Goal: Task Accomplishment & Management: Complete application form

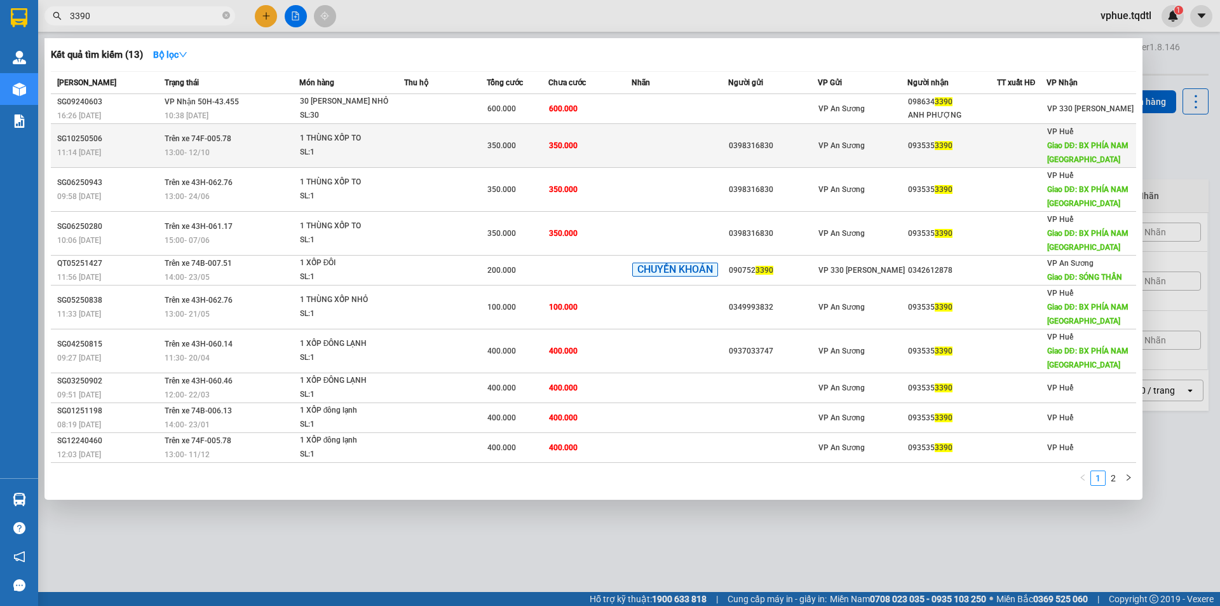
type input "3390"
click at [712, 139] on td at bounding box center [680, 146] width 97 height 44
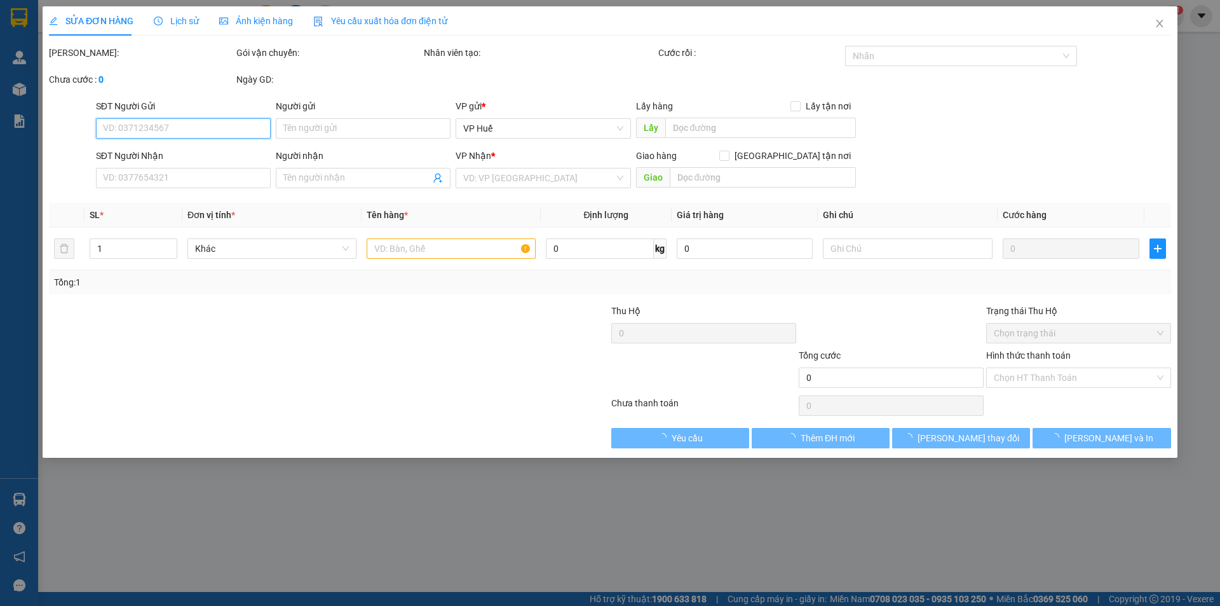
type input "0398316830"
type input "0935353390"
type input "BX PHÍA NAM [GEOGRAPHIC_DATA]"
type input "350.000"
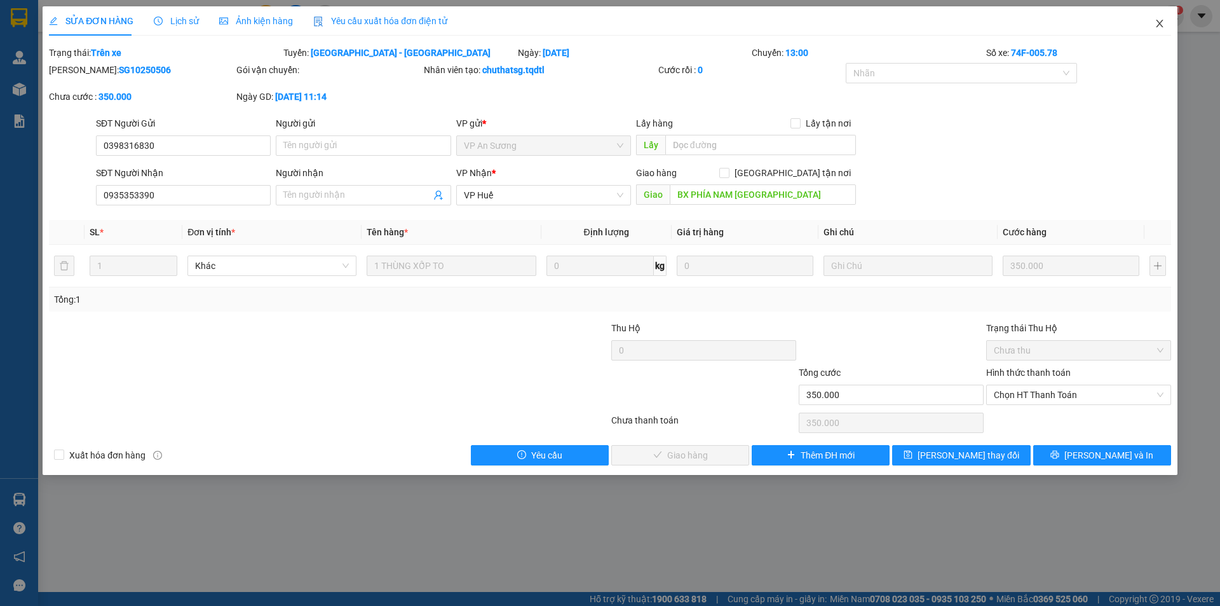
click at [1164, 18] on span "Close" at bounding box center [1160, 24] width 36 height 36
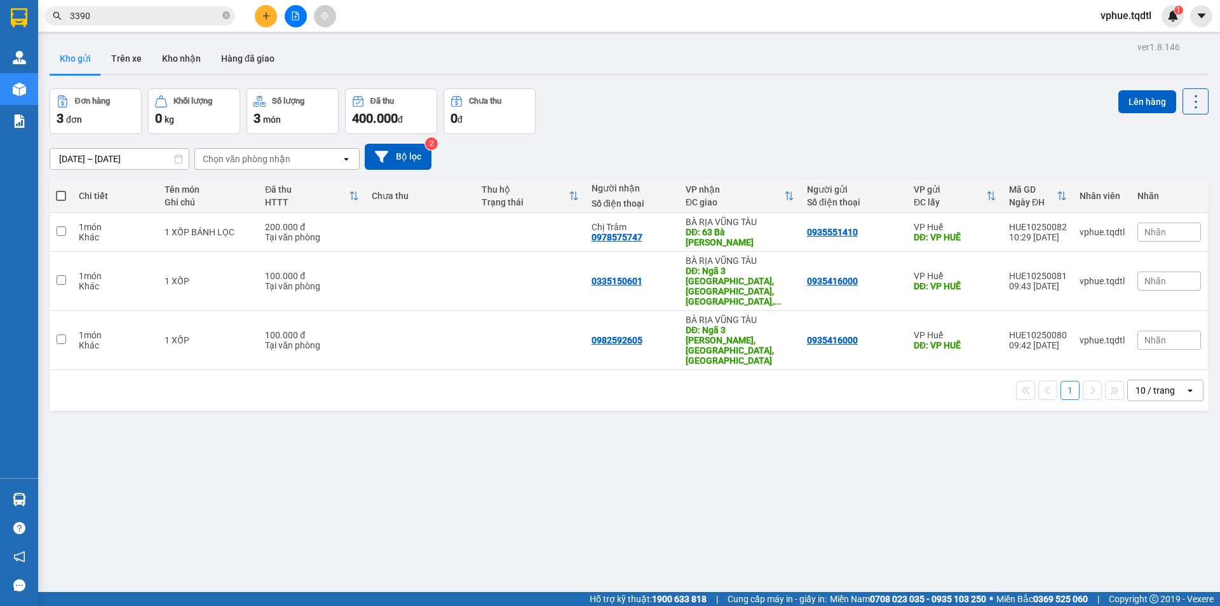
click at [208, 11] on input "3390" at bounding box center [145, 16] width 150 height 14
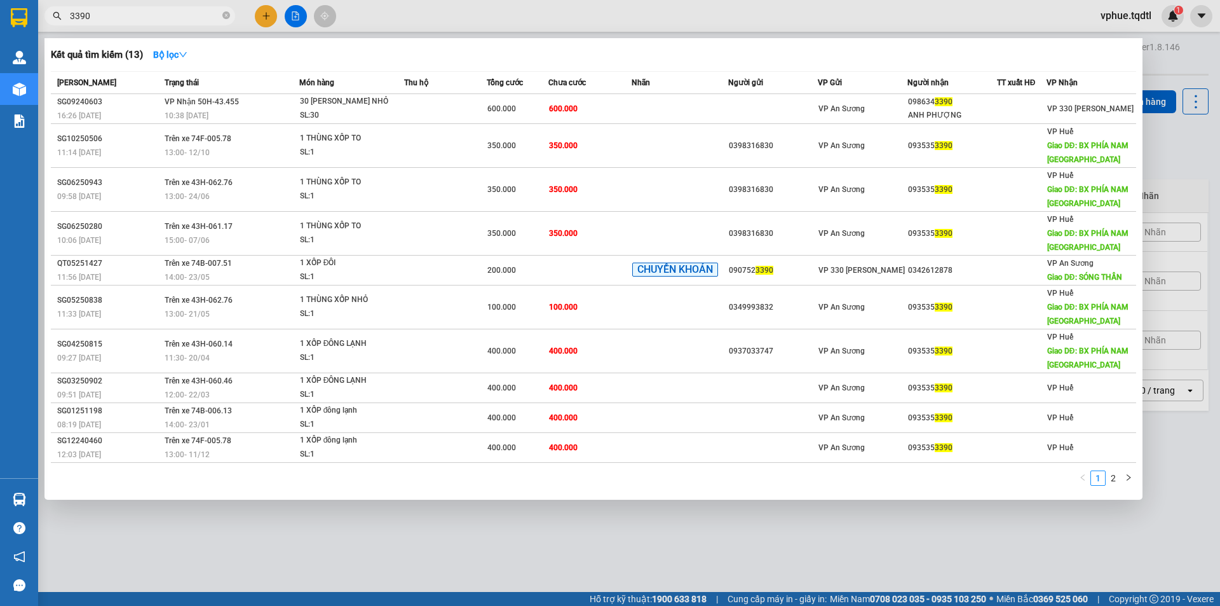
click at [208, 11] on input "3390" at bounding box center [145, 16] width 150 height 14
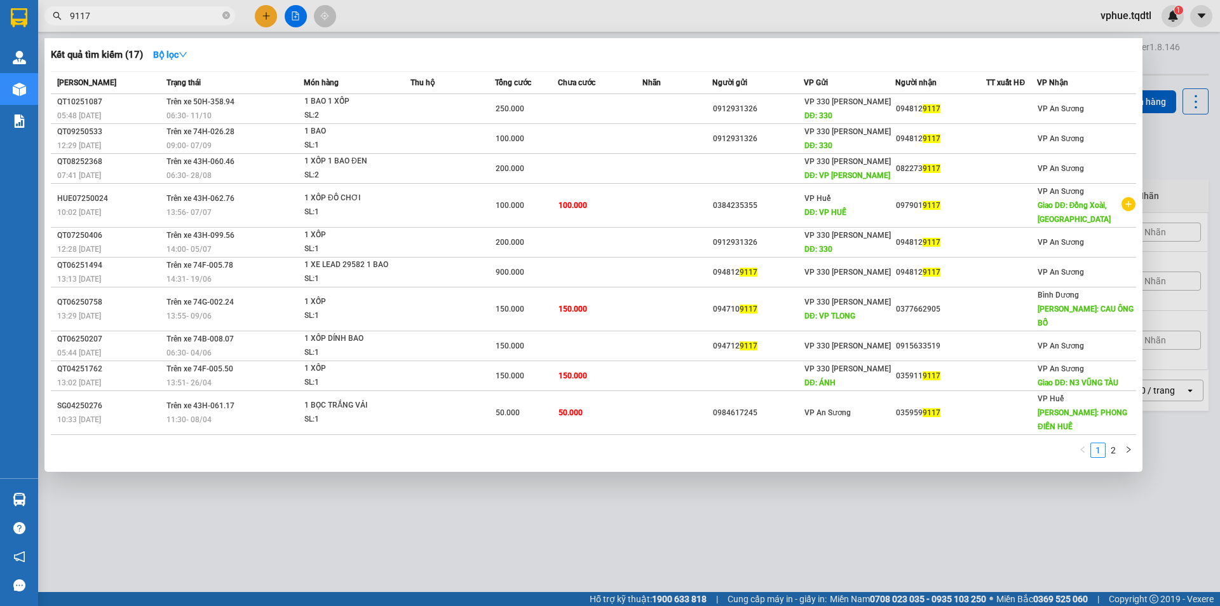
click at [181, 20] on input "9117" at bounding box center [145, 16] width 150 height 14
click at [180, 20] on input "9117" at bounding box center [145, 16] width 150 height 14
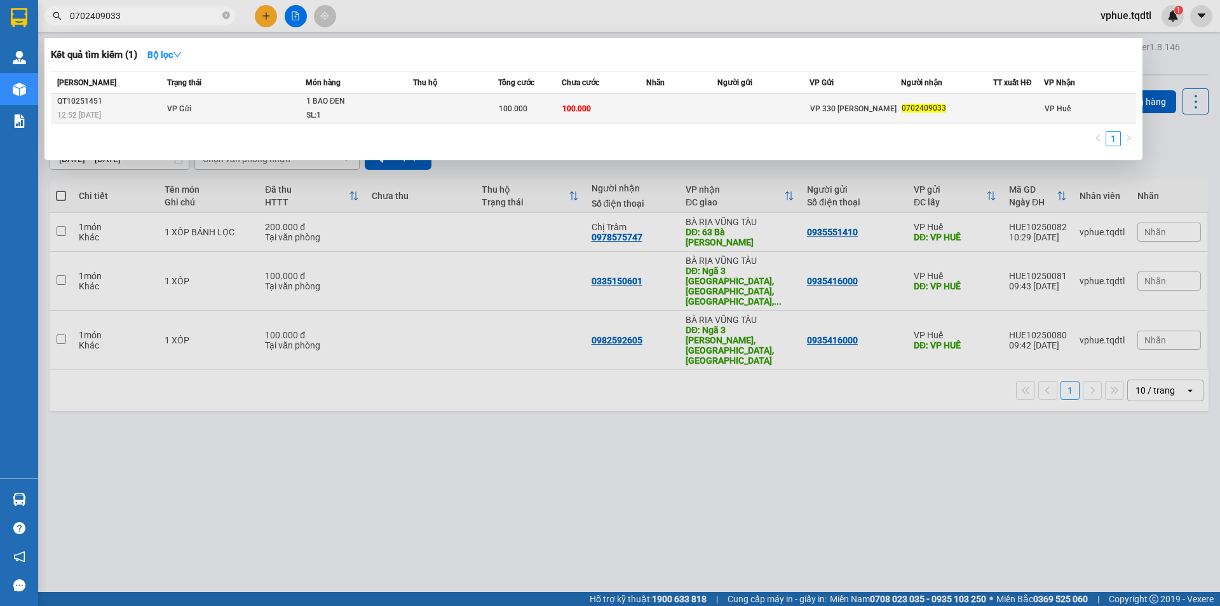
type input "0702409033"
click at [876, 110] on div "VP 330 [PERSON_NAME]" at bounding box center [855, 109] width 91 height 14
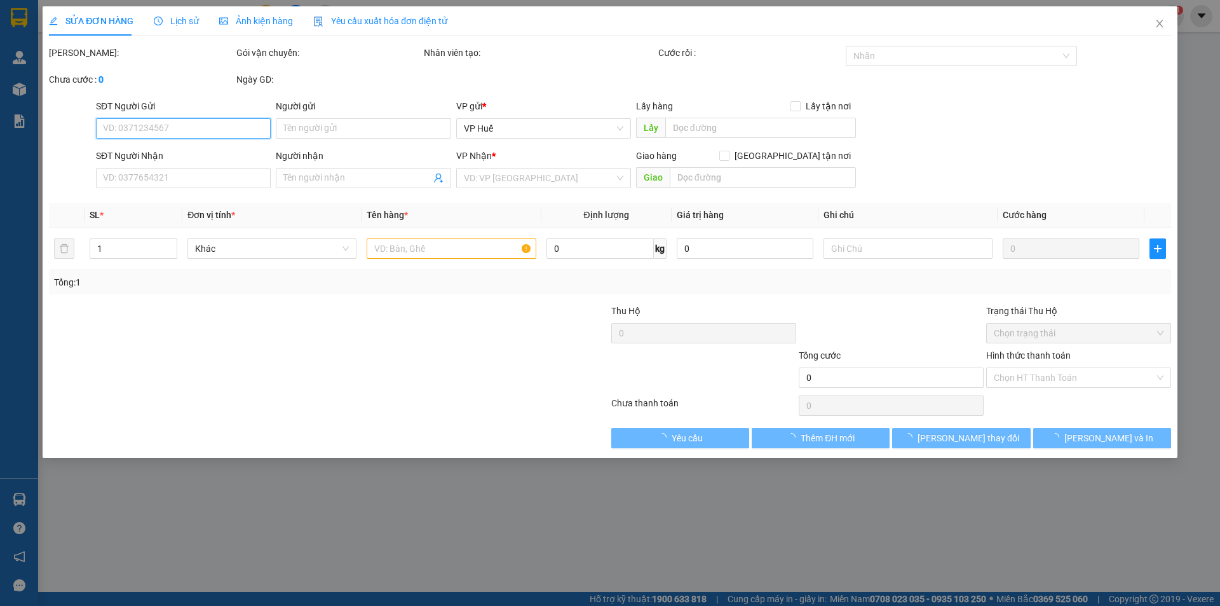
type input "0702409033"
type input "100.000"
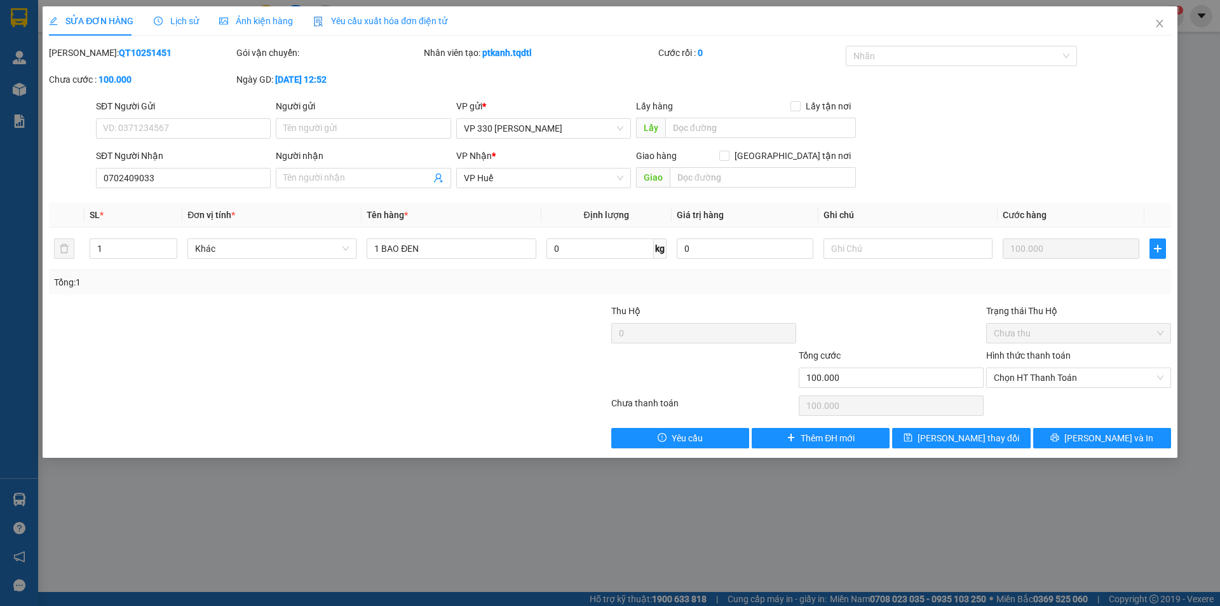
click at [327, 81] on b "[DATE] 12:52" at bounding box center [300, 79] width 51 height 10
drag, startPoint x: 374, startPoint y: 86, endPoint x: 358, endPoint y: 79, distance: 17.4
click at [368, 85] on div "Ngày GD: [DATE] 12:52" at bounding box center [328, 85] width 187 height 27
click at [327, 78] on b "[DATE] 12:52" at bounding box center [300, 79] width 51 height 10
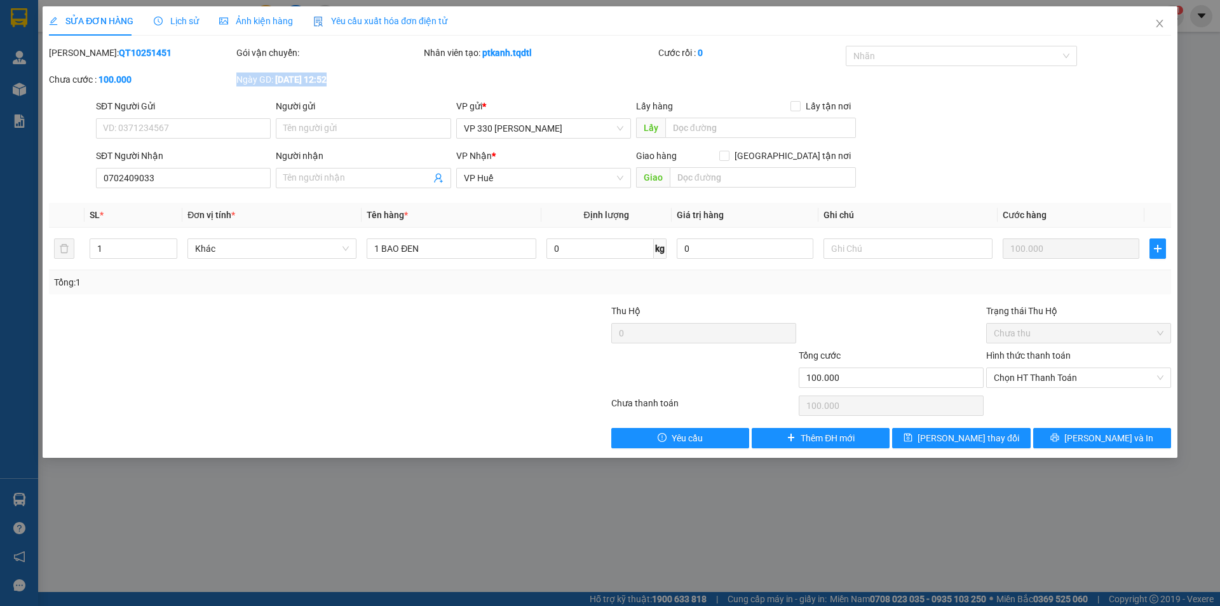
click at [327, 78] on b "[DATE] 12:52" at bounding box center [300, 79] width 51 height 10
click at [365, 83] on div "Ngày GD: [DATE] 12:52" at bounding box center [328, 79] width 185 height 14
click at [390, 87] on div "Ngày GD: [DATE] 12:52" at bounding box center [328, 85] width 187 height 27
click at [327, 81] on b "[DATE] 12:52" at bounding box center [300, 79] width 51 height 10
drag, startPoint x: 512, startPoint y: 50, endPoint x: 537, endPoint y: 53, distance: 25.6
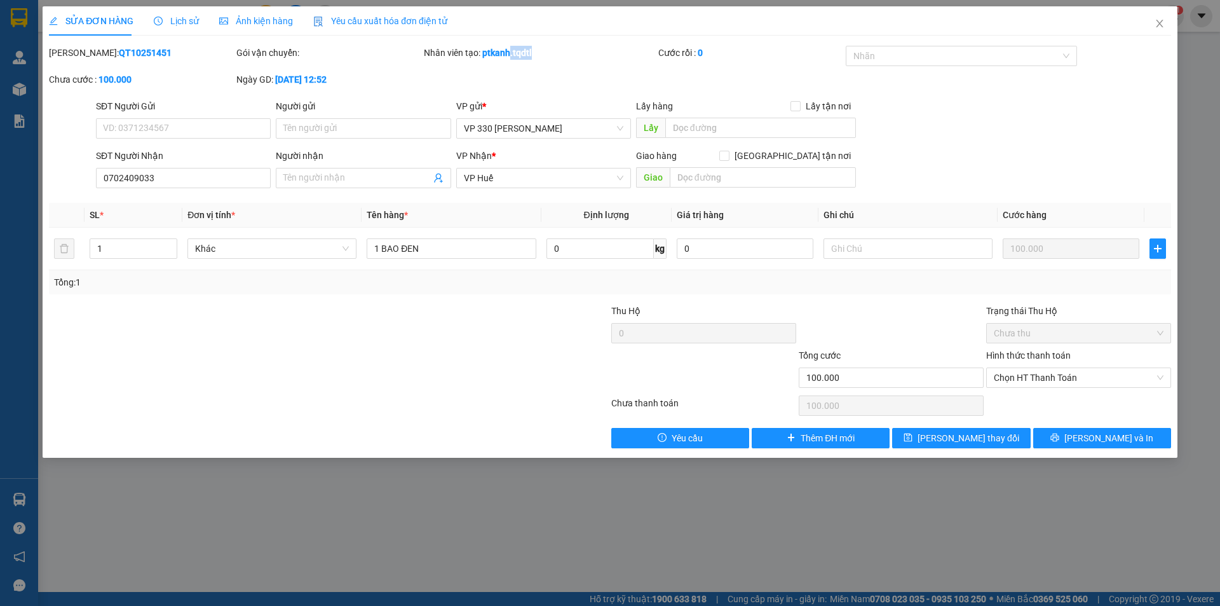
click at [537, 53] on div "Nhân viên tạo: ptkanh.tqdtl" at bounding box center [540, 53] width 232 height 14
drag, startPoint x: 506, startPoint y: 55, endPoint x: 530, endPoint y: 56, distance: 24.2
click at [530, 56] on b "ptkanh.tqdtl" at bounding box center [507, 53] width 50 height 10
click at [530, 57] on b "ptkanh.tqdtl" at bounding box center [507, 53] width 50 height 10
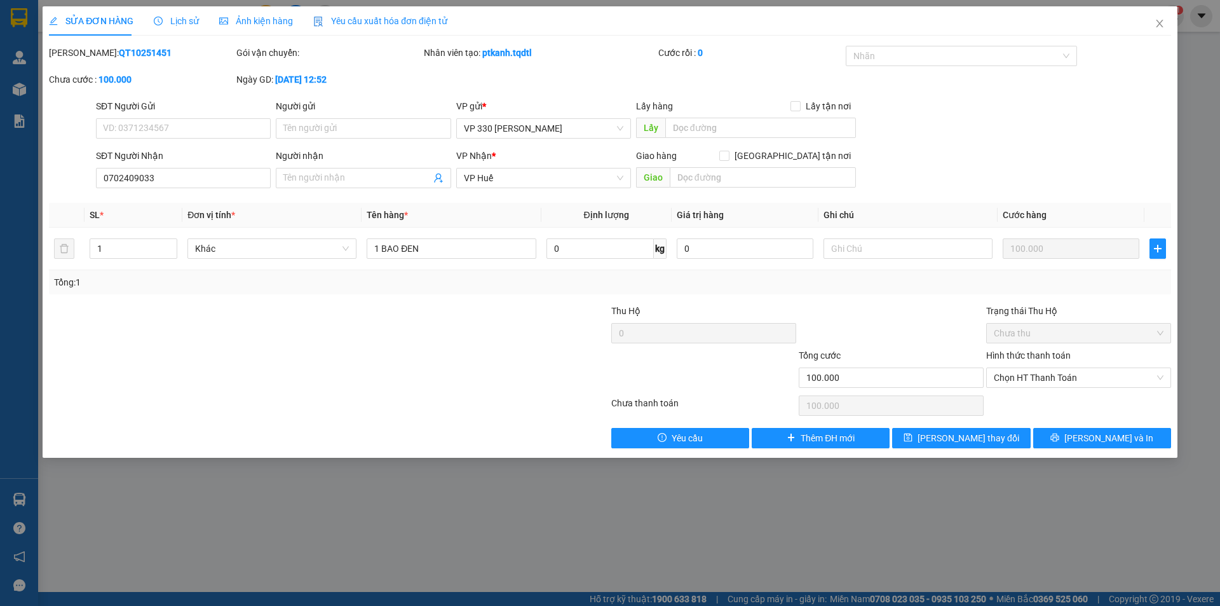
click at [538, 56] on div "Nhân viên tạo: ptkanh.tqdtl" at bounding box center [540, 53] width 232 height 14
click at [532, 54] on b "ptkanh.tqdtl" at bounding box center [507, 53] width 50 height 10
click at [537, 55] on div "Nhân viên tạo: ptkanh.tqdtl" at bounding box center [540, 53] width 232 height 14
click at [538, 67] on div "Nhân viên tạo: ptkanh.tqdtl" at bounding box center [540, 59] width 234 height 27
click at [1162, 18] on span "Close" at bounding box center [1160, 24] width 36 height 36
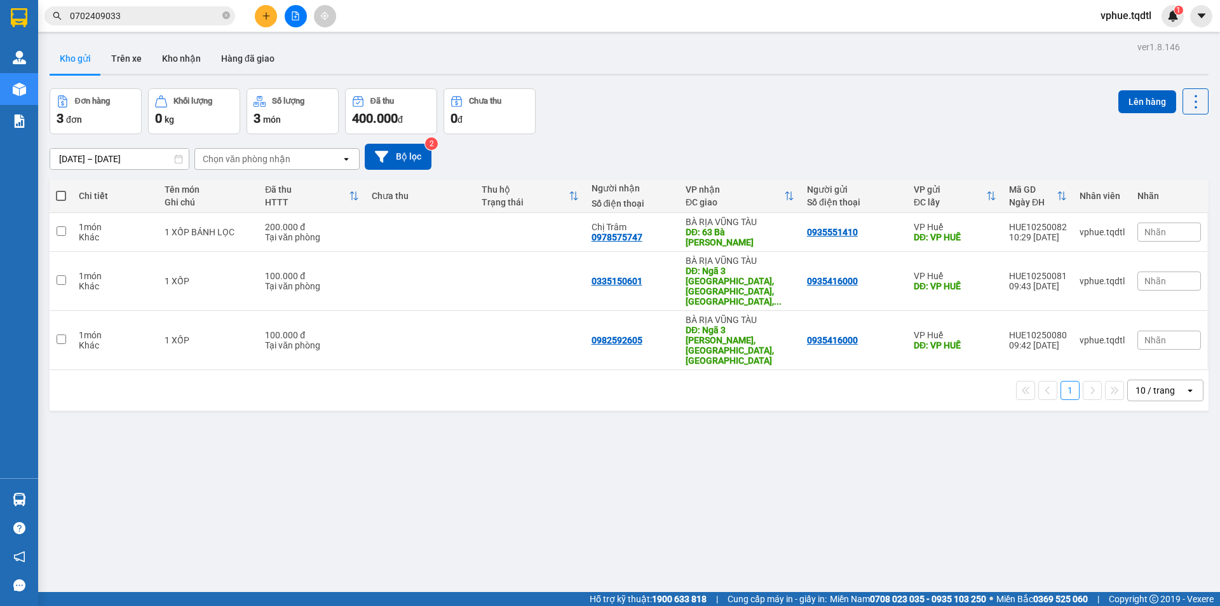
click at [266, 17] on icon "plus" at bounding box center [266, 15] width 1 height 7
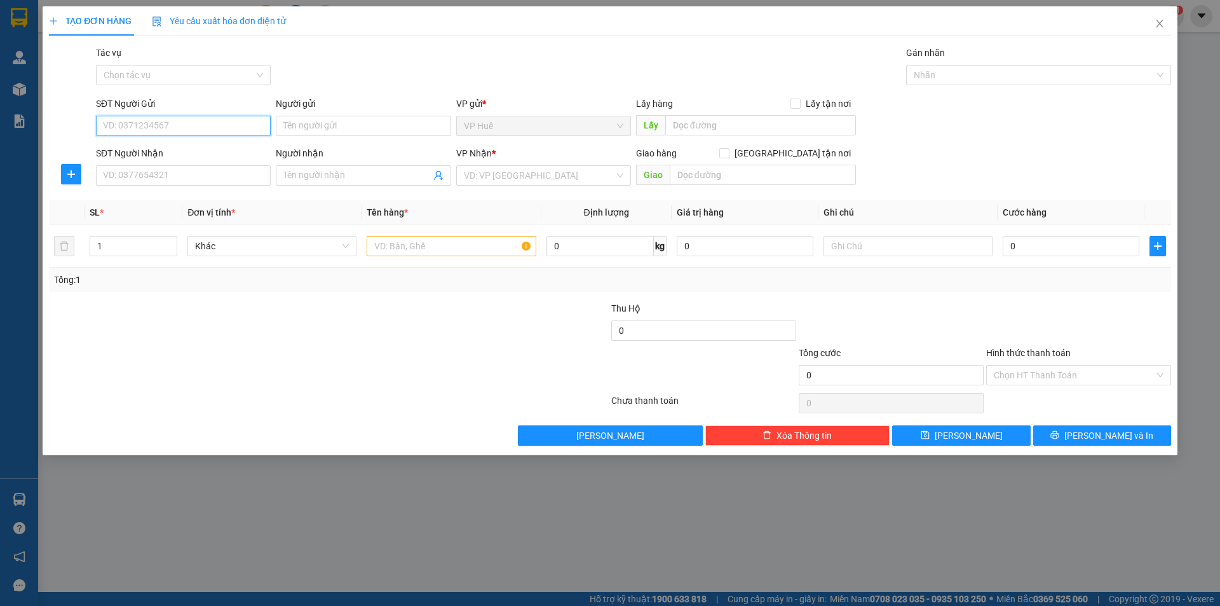
click at [207, 134] on input "SĐT Người Gửi" at bounding box center [183, 126] width 175 height 20
click at [231, 121] on input "SĐT Người Gửi" at bounding box center [183, 126] width 175 height 20
click at [234, 121] on input "SĐT Người Gửi" at bounding box center [183, 126] width 175 height 20
click at [154, 128] on input "SĐT Người Gửi" at bounding box center [183, 126] width 175 height 20
click at [204, 158] on div "0903556068 - SBC [PERSON_NAME]" at bounding box center [184, 151] width 160 height 14
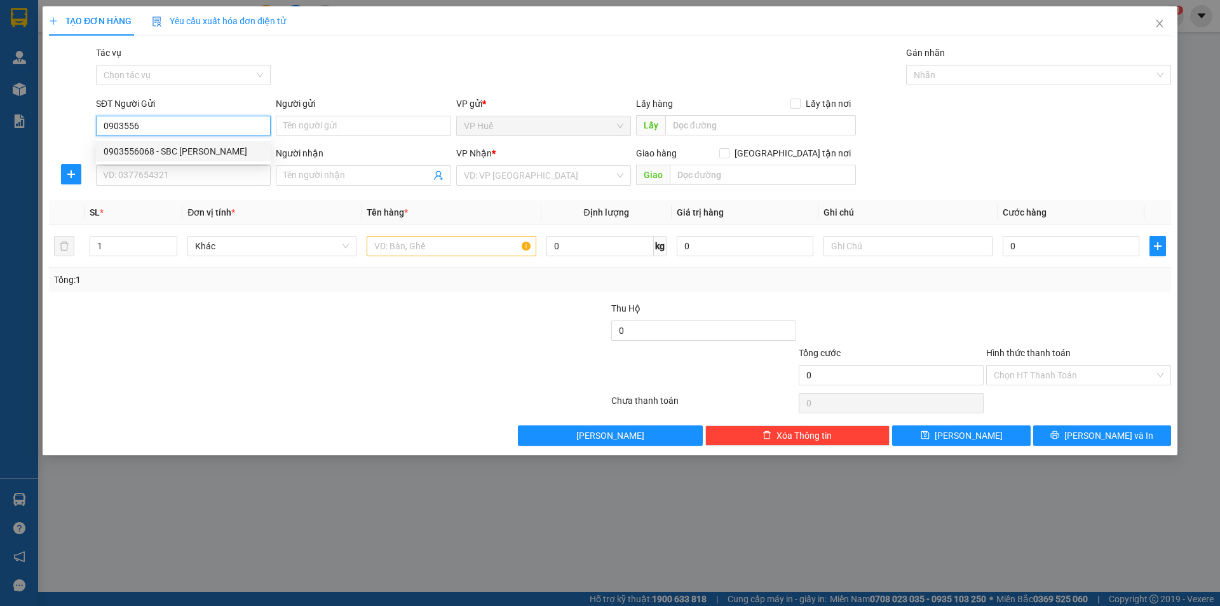
type input "0903556068"
type input "SBC [PERSON_NAME]"
type input "VP HUẾ"
type input "0382340953"
type input "[PERSON_NAME]"
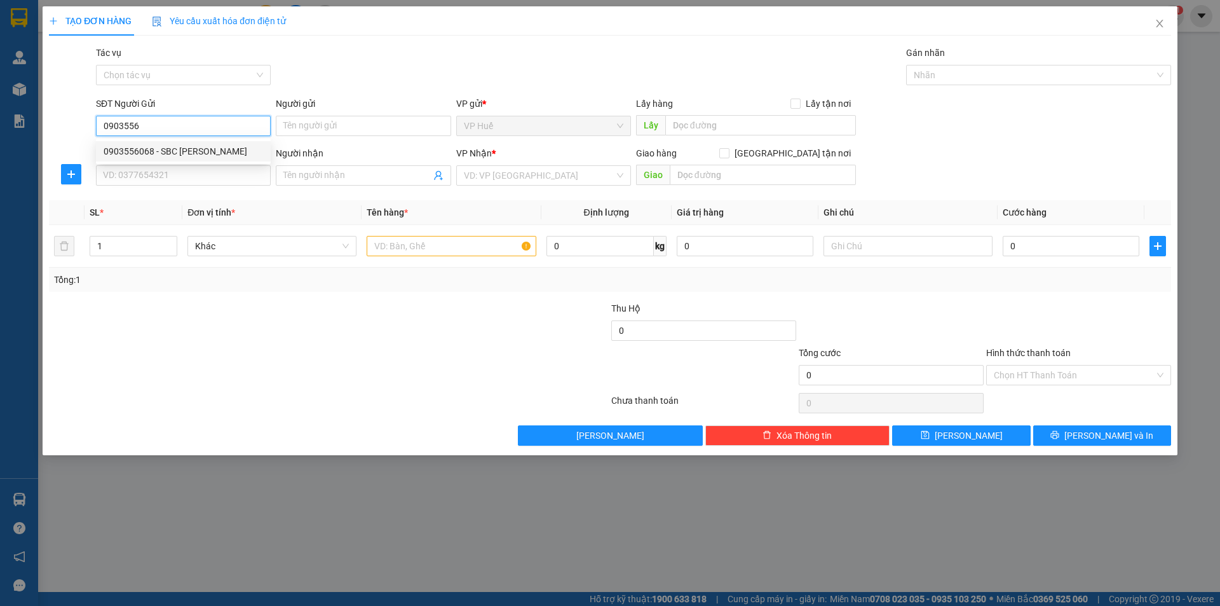
type input "VP AN SƯƠNG"
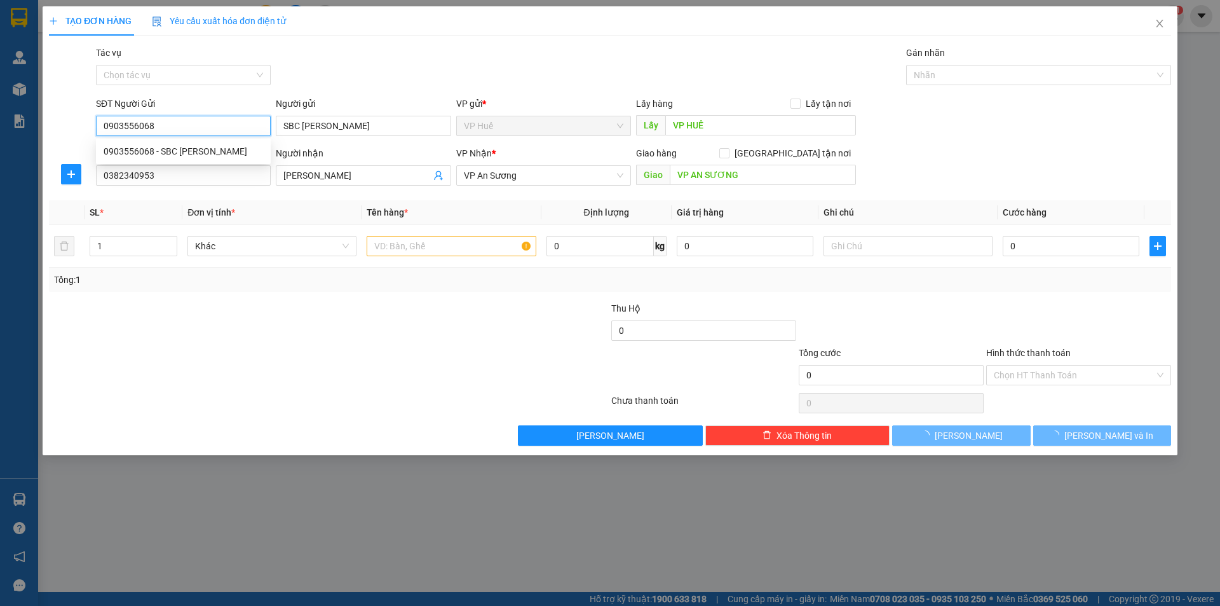
type input "250.000"
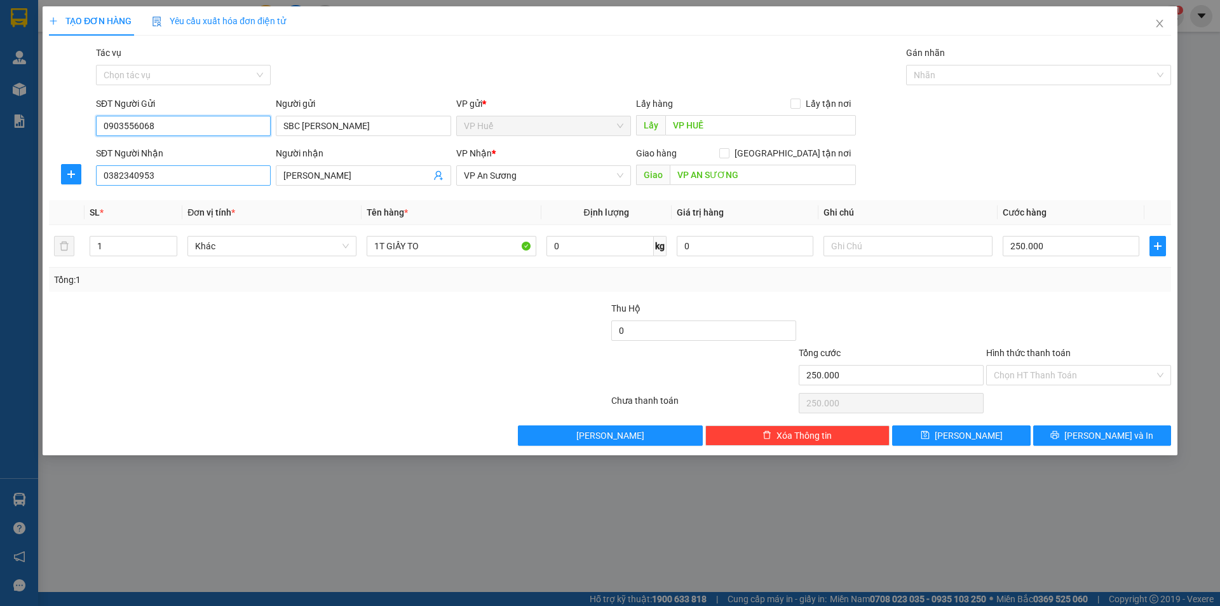
type input "0903556068"
click at [201, 180] on input "0382340953" at bounding box center [183, 175] width 175 height 20
click at [205, 179] on input "0382340953" at bounding box center [183, 175] width 175 height 20
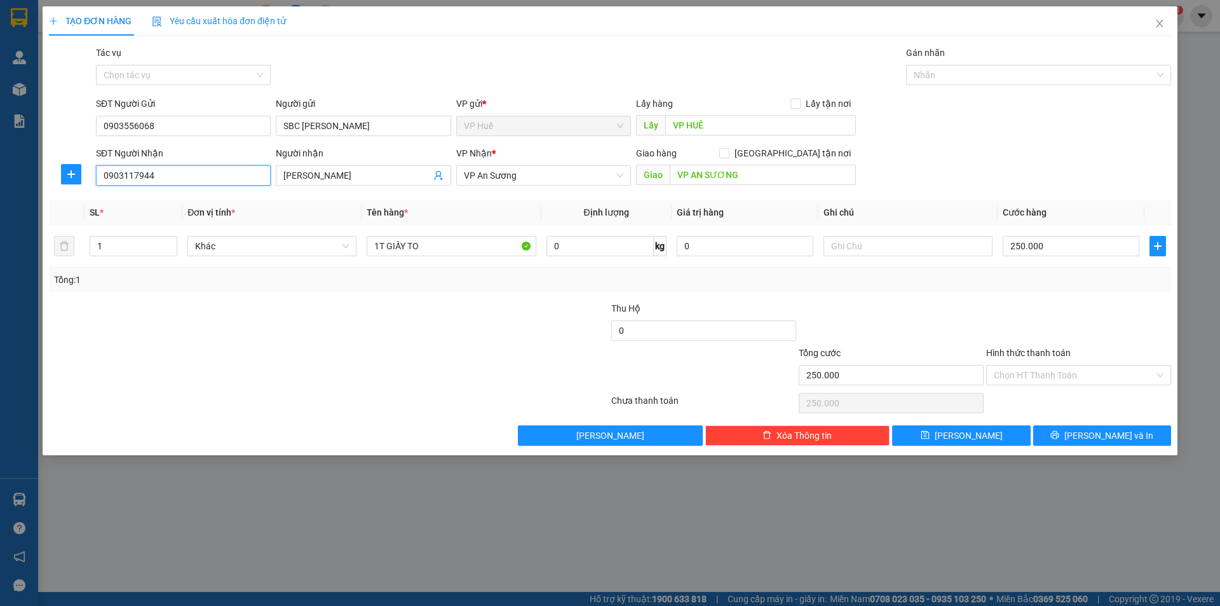
type input "0903117944"
click at [364, 187] on div "Người nhận [PERSON_NAME]" at bounding box center [363, 168] width 175 height 44
click at [366, 186] on div "Người nhận [PERSON_NAME]" at bounding box center [363, 168] width 175 height 44
click at [370, 182] on span "[PERSON_NAME]" at bounding box center [363, 175] width 175 height 20
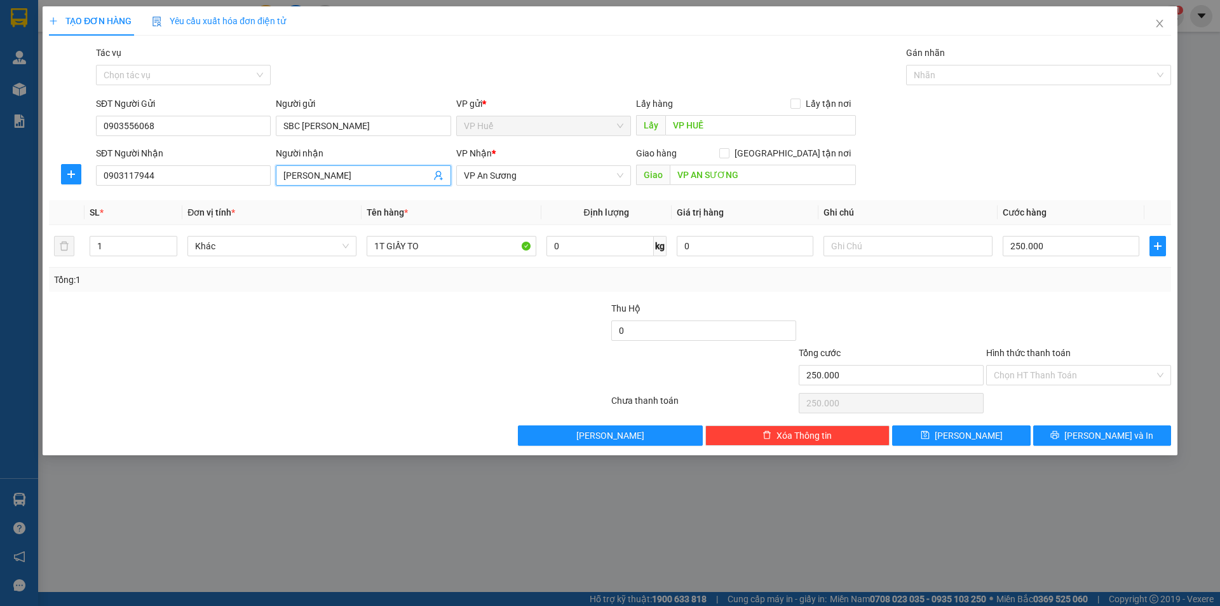
click at [370, 180] on input "[PERSON_NAME]" at bounding box center [356, 175] width 147 height 14
click at [1026, 249] on input "250.000" at bounding box center [1071, 246] width 137 height 20
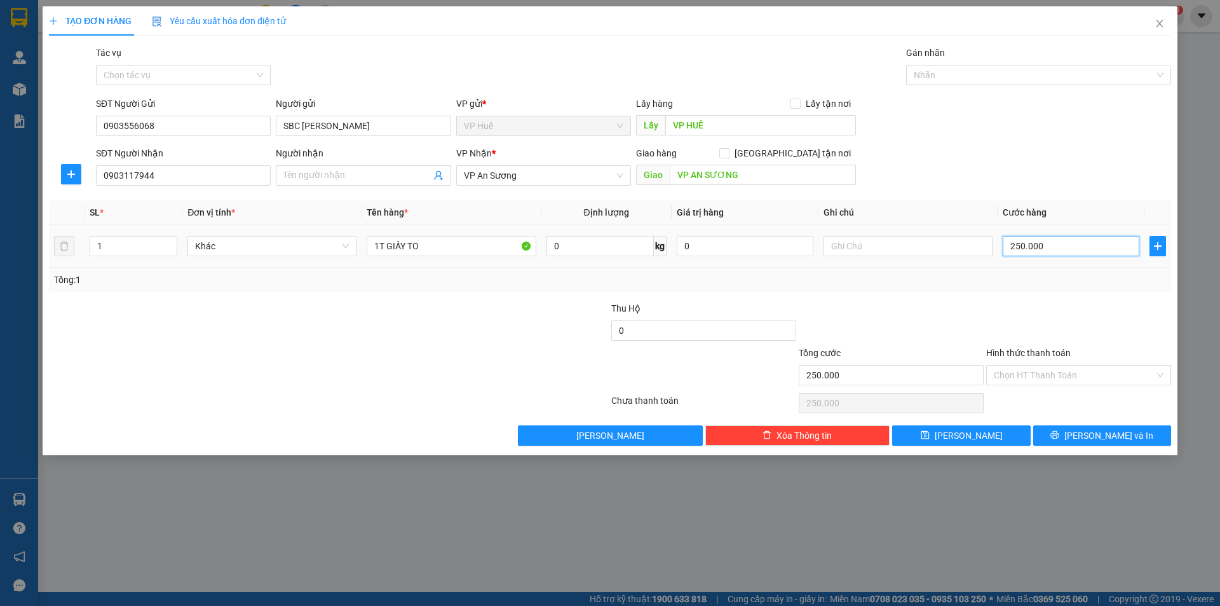
click at [1026, 249] on input "250.000" at bounding box center [1071, 246] width 137 height 20
type input "1"
type input "10"
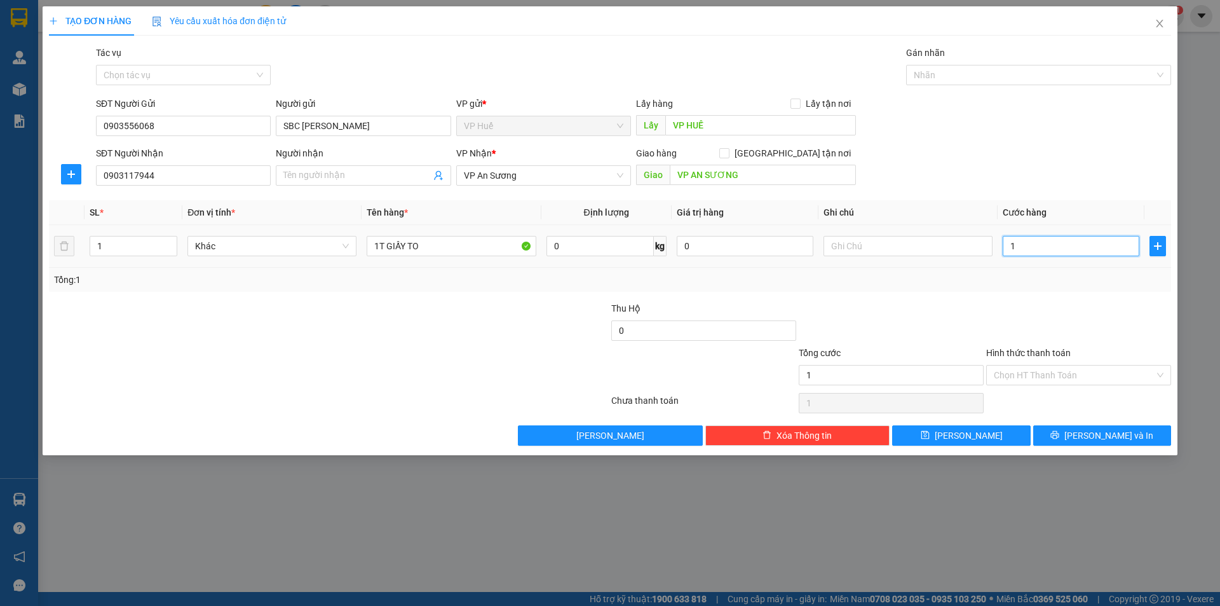
type input "10"
type input "100"
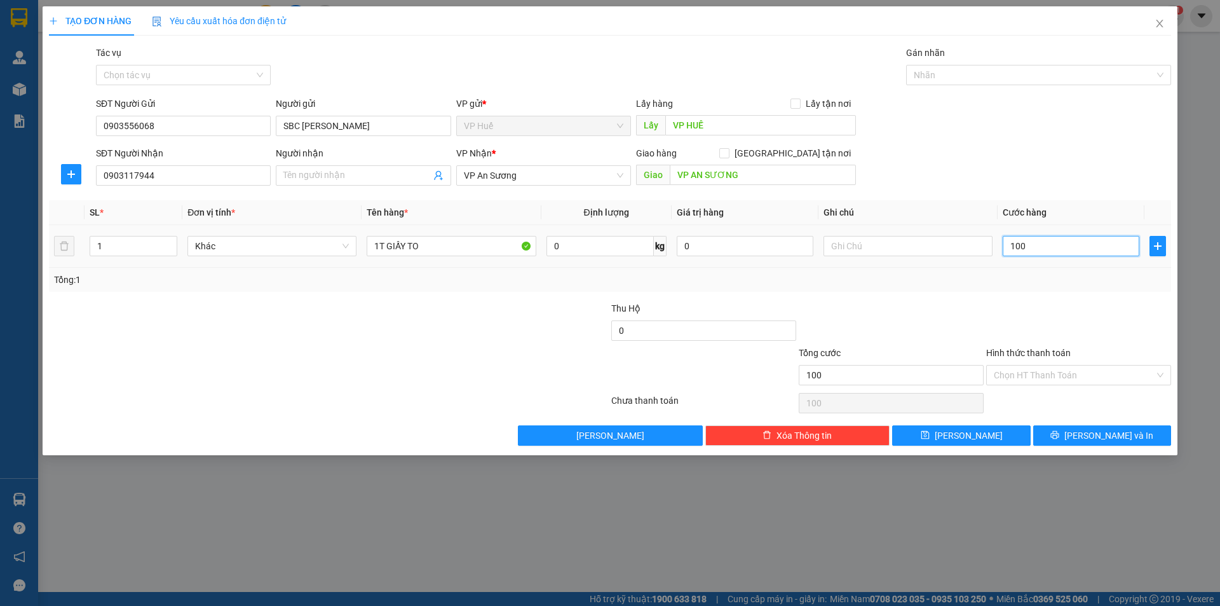
type input "1.000"
type input "10.000"
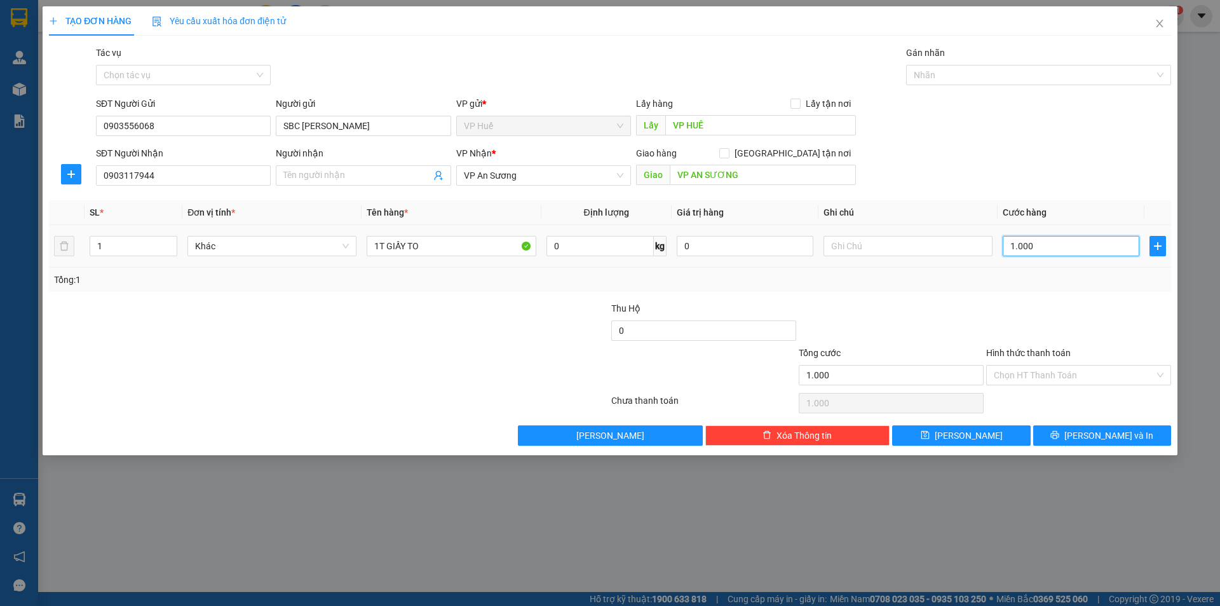
type input "10.000"
type input "100.000"
click at [977, 280] on div "Tổng: 1" at bounding box center [610, 280] width 1112 height 14
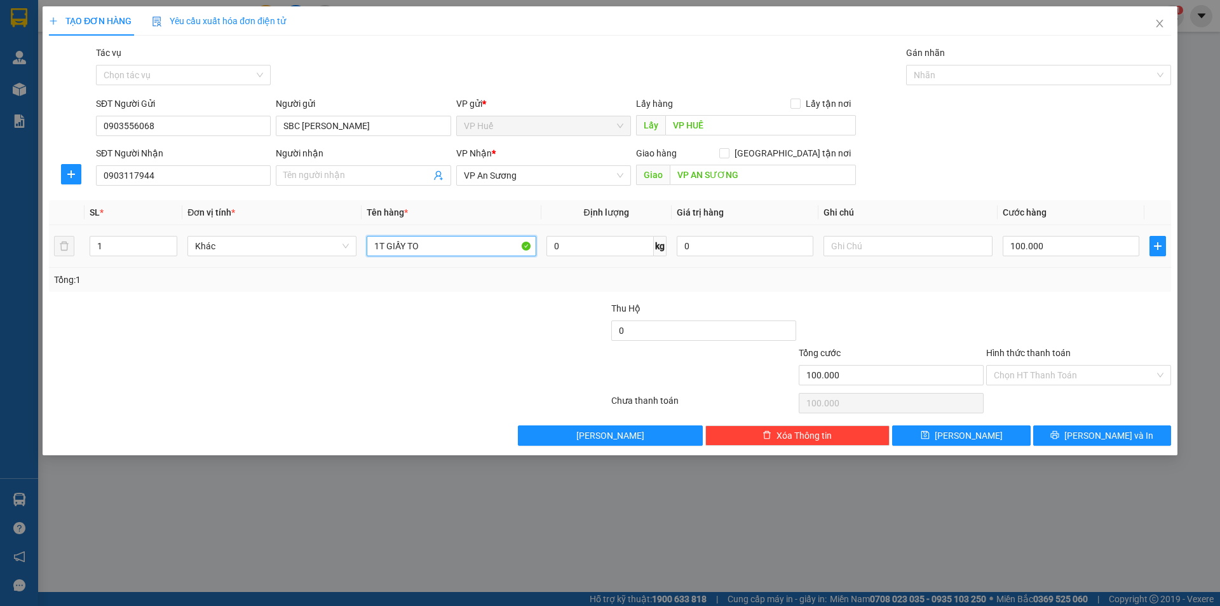
click at [477, 252] on input "1T GIẤY TO" at bounding box center [451, 246] width 169 height 20
type input "1T GIẤY"
click at [137, 180] on input "0903117944" at bounding box center [183, 175] width 175 height 20
click at [157, 174] on input "0903117944" at bounding box center [183, 175] width 175 height 20
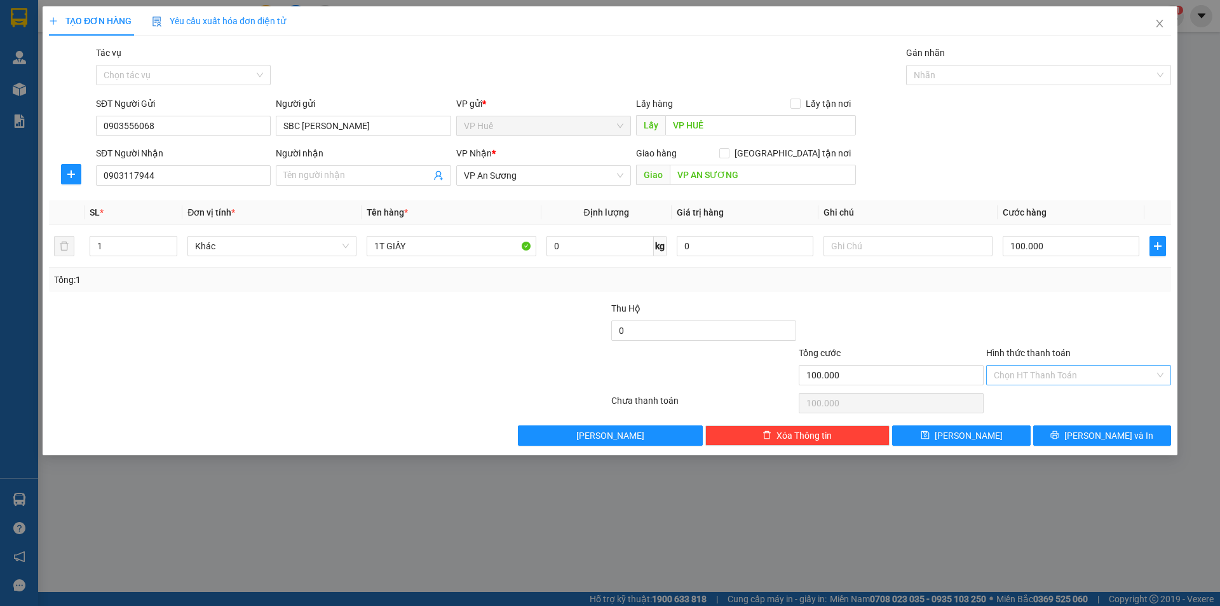
click at [1108, 376] on input "Hình thức thanh toán" at bounding box center [1074, 374] width 161 height 19
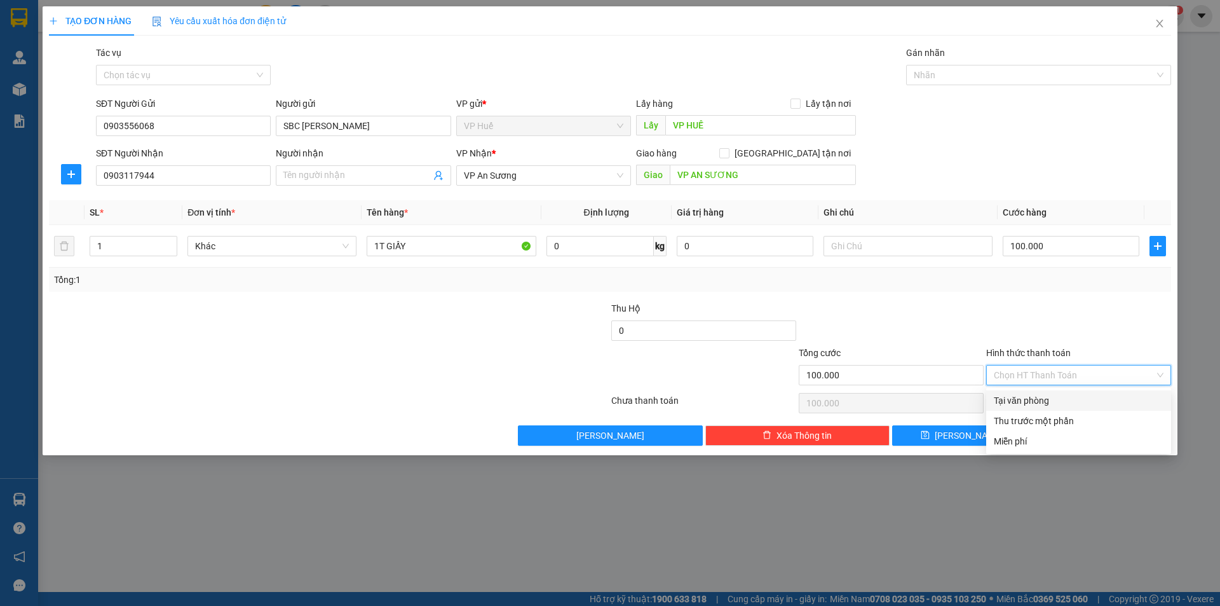
click at [1003, 396] on div "Tại văn phòng" at bounding box center [1079, 400] width 170 height 14
type input "0"
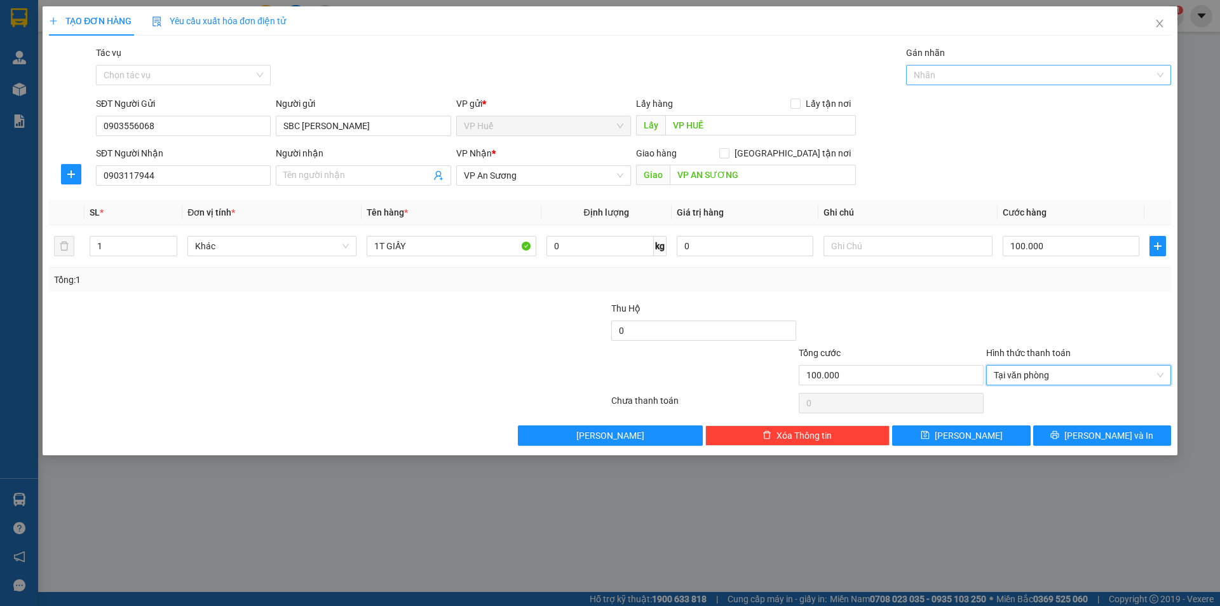
click at [968, 74] on div at bounding box center [1032, 74] width 246 height 15
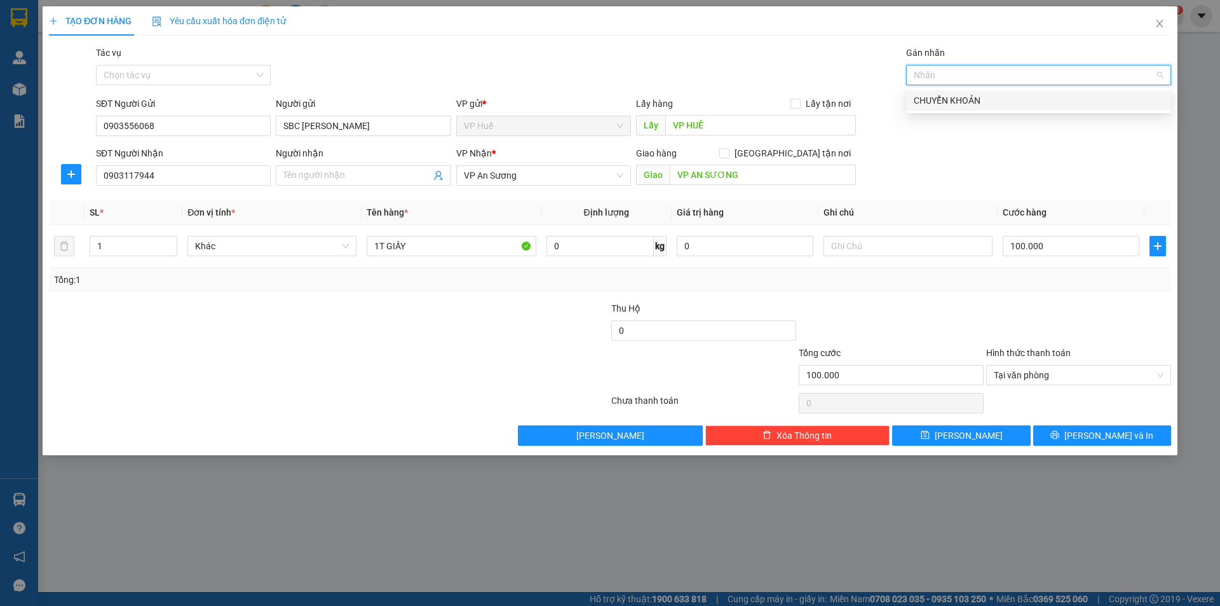
click at [976, 99] on div "CHUYỂN KHOẢN" at bounding box center [1039, 100] width 250 height 14
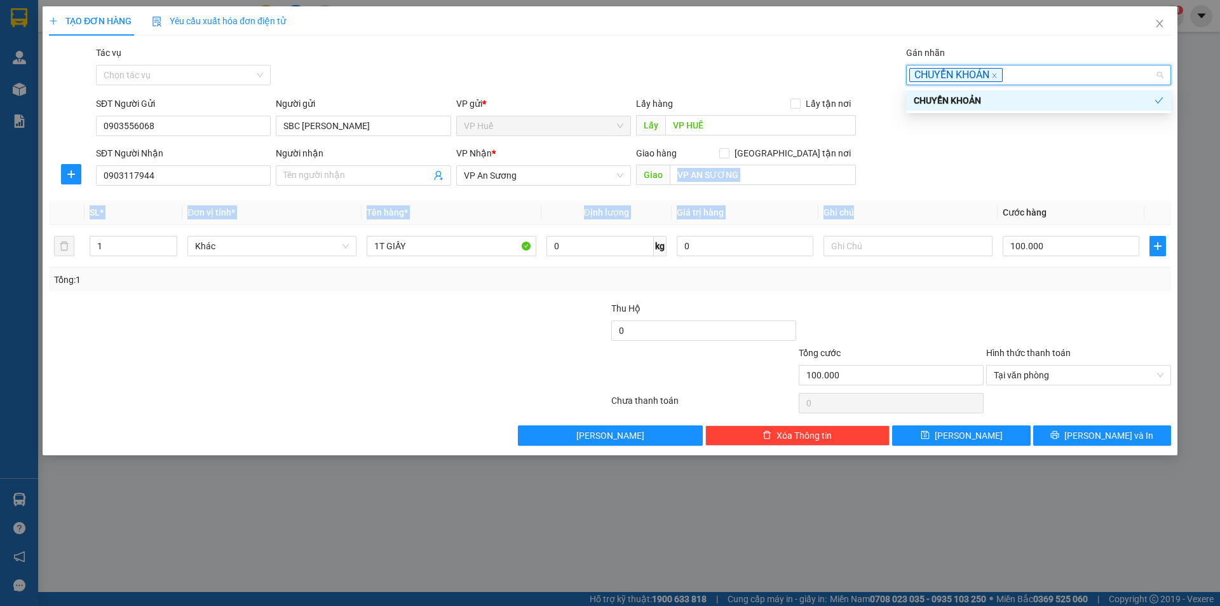
drag, startPoint x: 910, startPoint y: 213, endPoint x: 902, endPoint y: 224, distance: 13.2
click at [903, 220] on div "Transit Pickup Surcharge Ids Transit Deliver Surcharge Ids Transit Deliver Surc…" at bounding box center [610, 246] width 1122 height 400
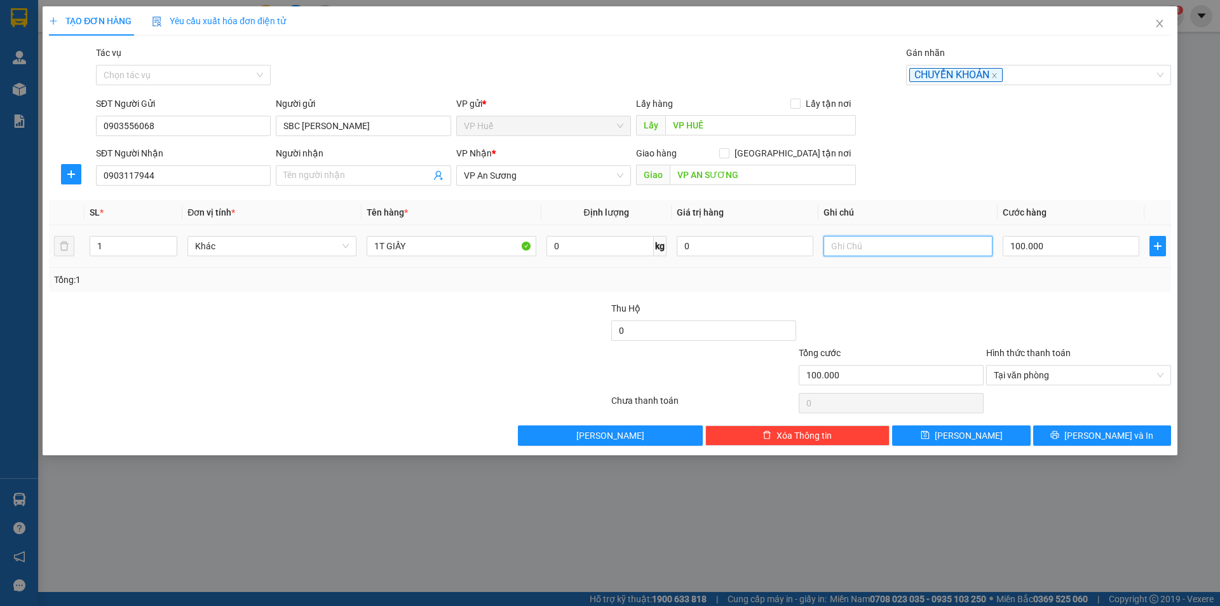
click at [901, 246] on input "text" at bounding box center [908, 246] width 169 height 20
type input "q"
type input "0"
type input "1"
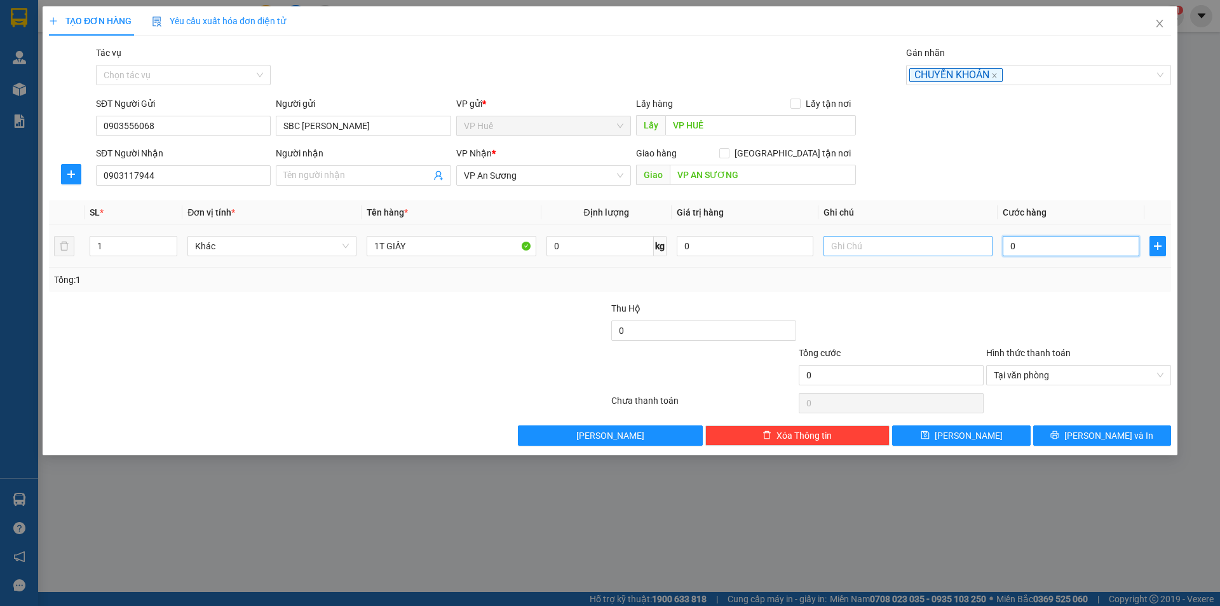
type input "01"
type input "10"
type input "010"
type input "100"
type input "0.100"
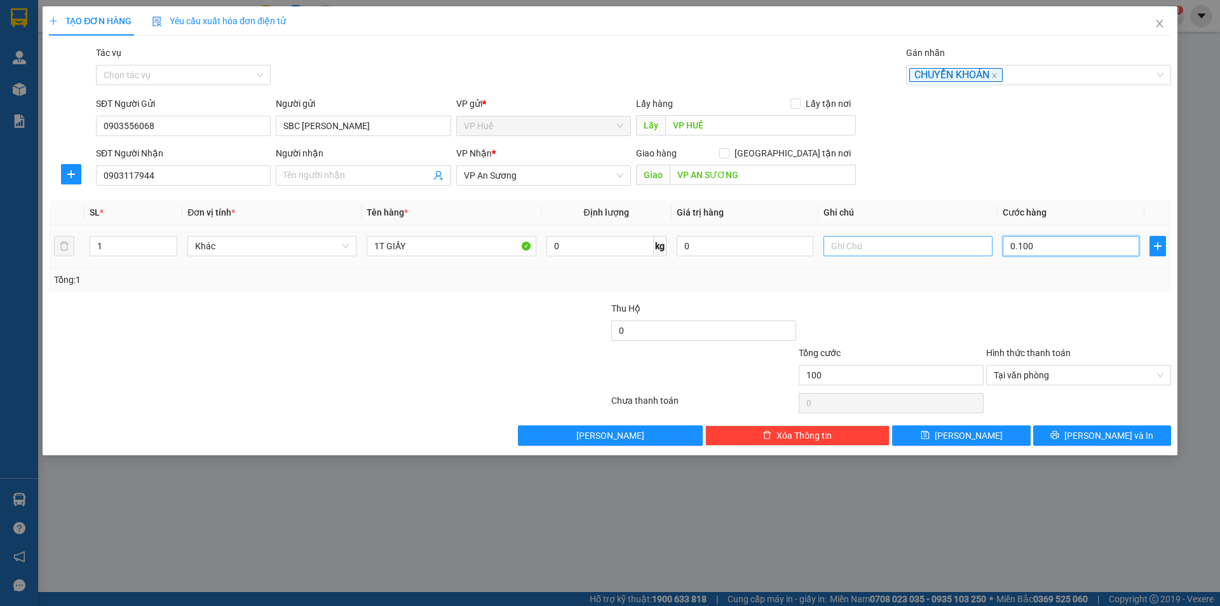
type input "1.000"
type input "01.000"
type input "10.000"
type input "010.000"
type input "100.000"
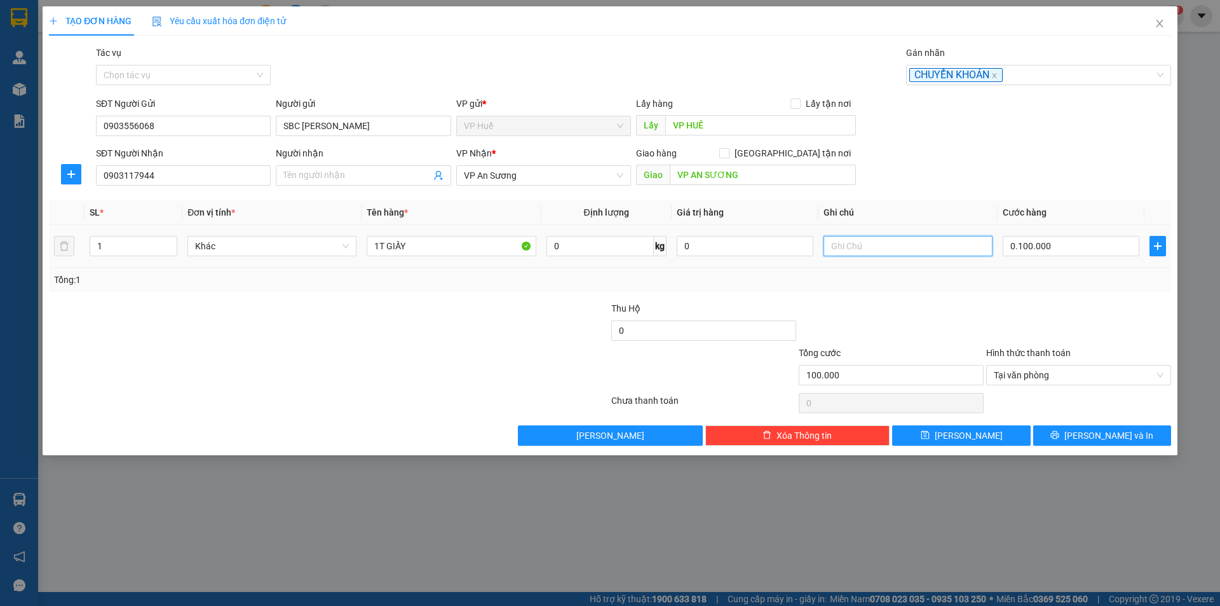
type input "100.000"
click at [913, 245] on input "text" at bounding box center [908, 246] width 169 height 20
type input "a"
type input "ACB 13:41 [DATE]"
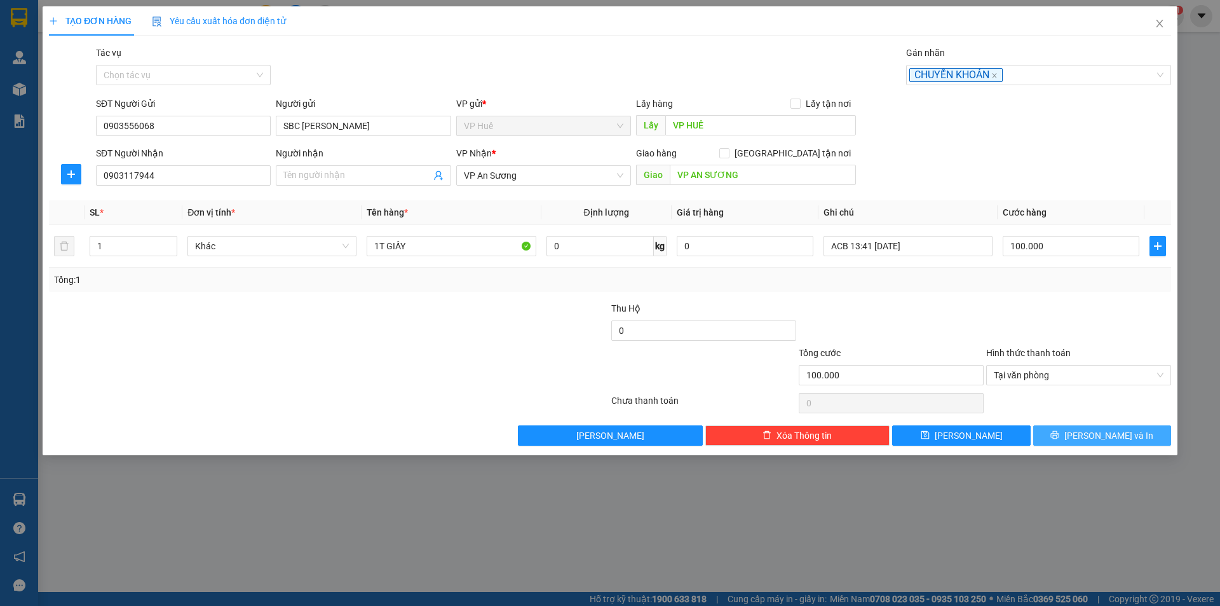
click at [1072, 433] on button "[PERSON_NAME] và In" at bounding box center [1102, 435] width 138 height 20
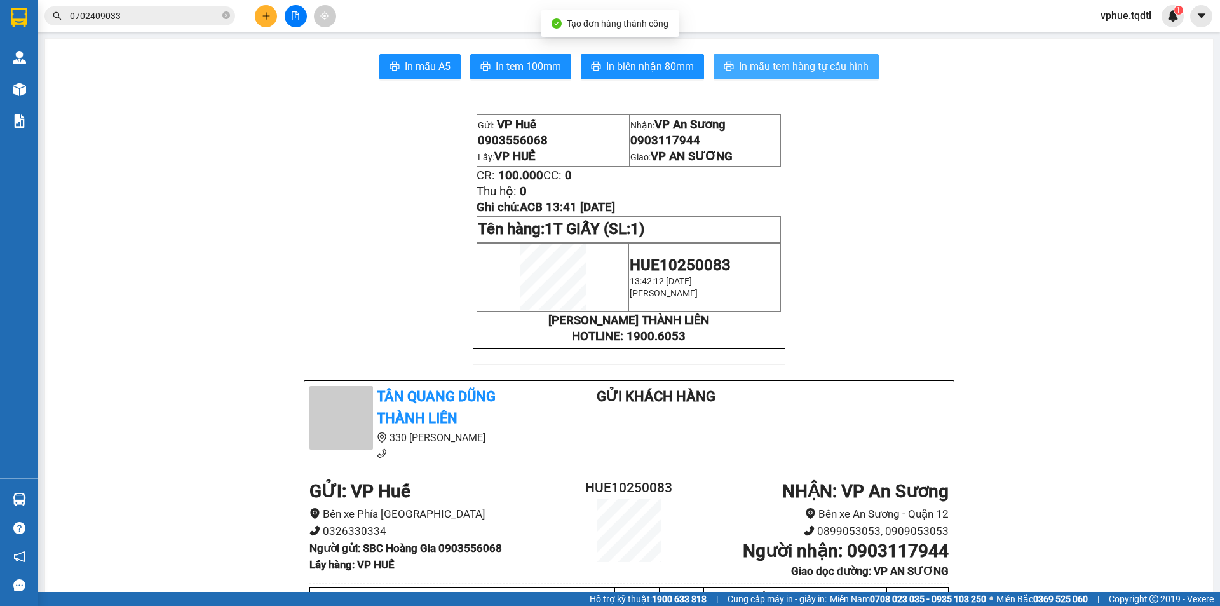
click at [752, 57] on button "In mẫu tem hàng tự cấu hình" at bounding box center [796, 66] width 165 height 25
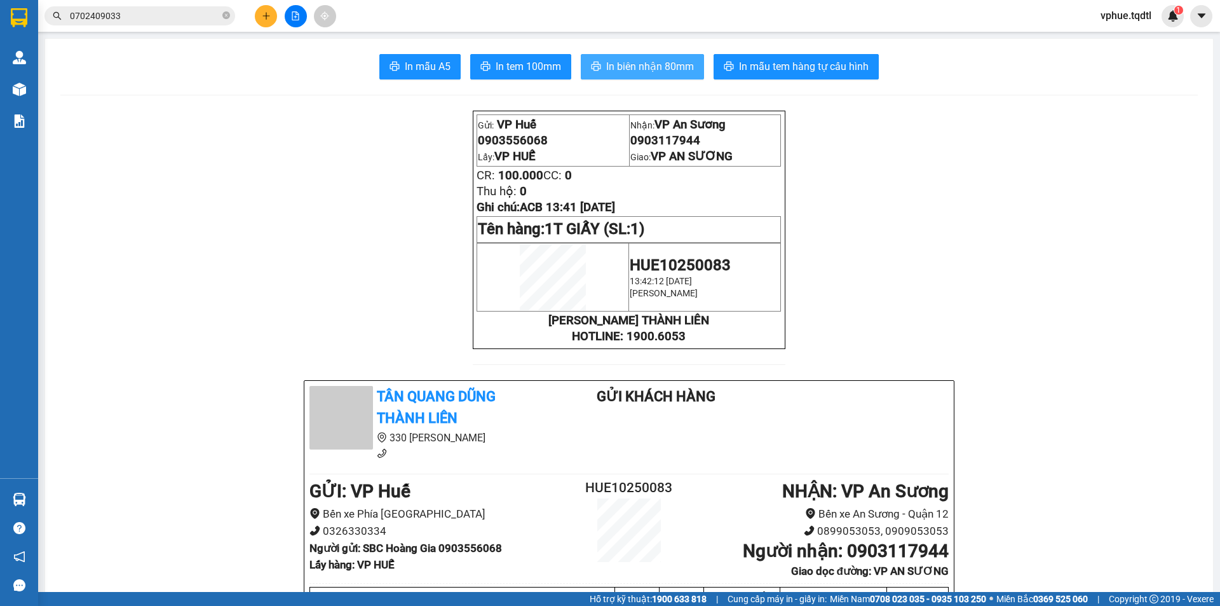
click at [652, 67] on span "In biên nhận 80mm" at bounding box center [650, 66] width 88 height 16
click at [268, 21] on button at bounding box center [266, 16] width 22 height 22
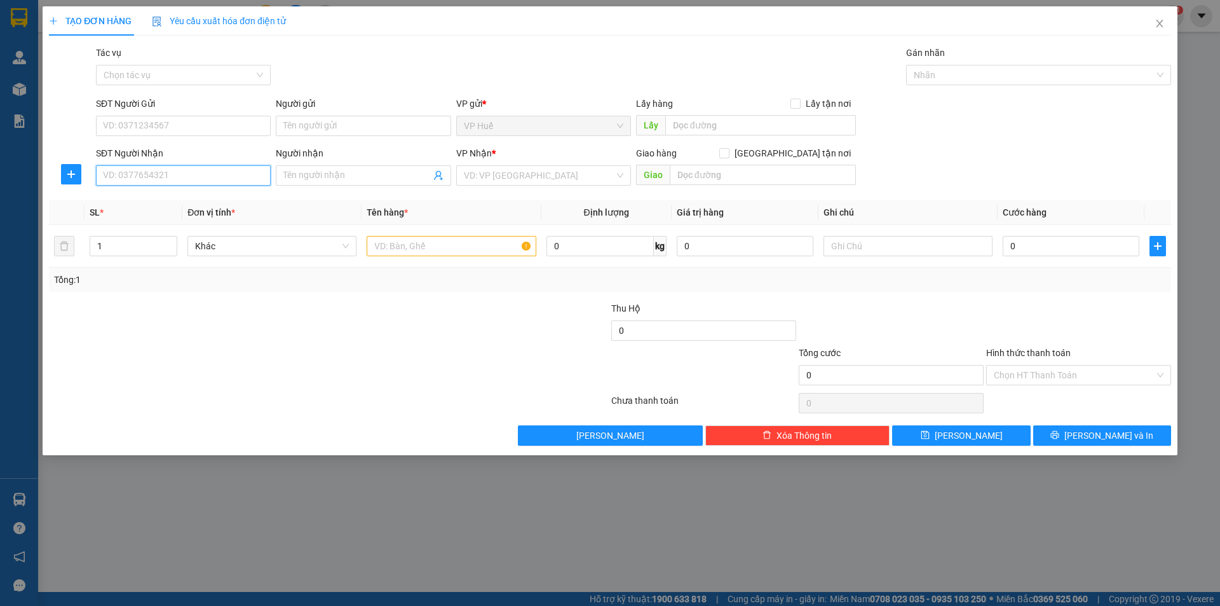
click at [217, 173] on input "SĐT Người Nhận" at bounding box center [183, 175] width 175 height 20
type input "0777443228"
click at [562, 172] on input "search" at bounding box center [539, 175] width 151 height 19
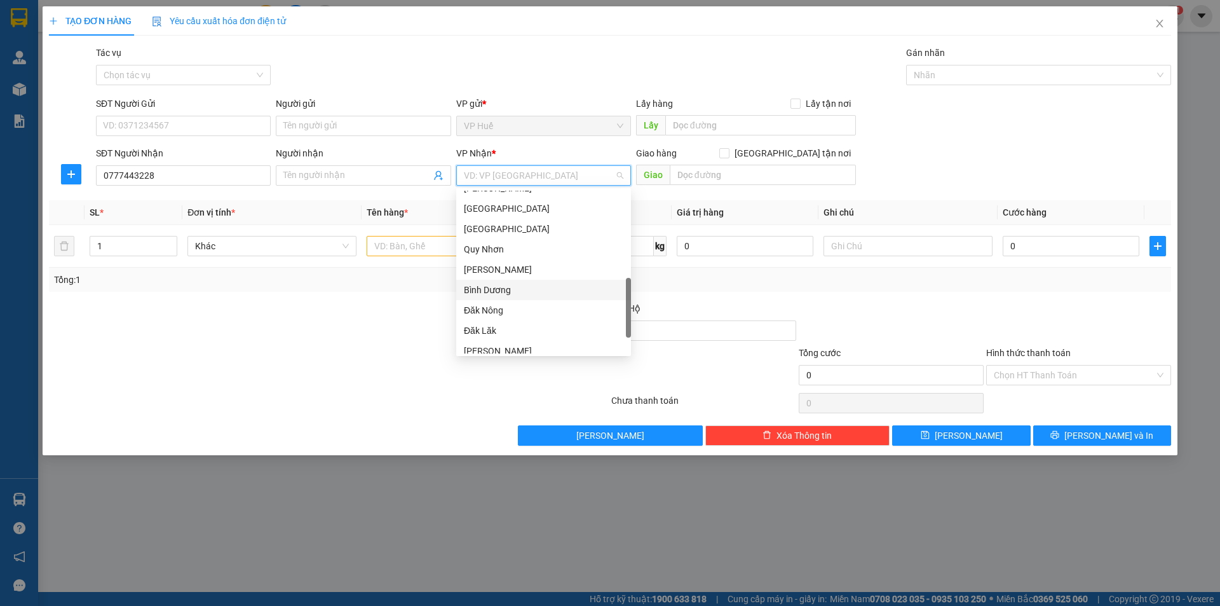
scroll to position [64, 0]
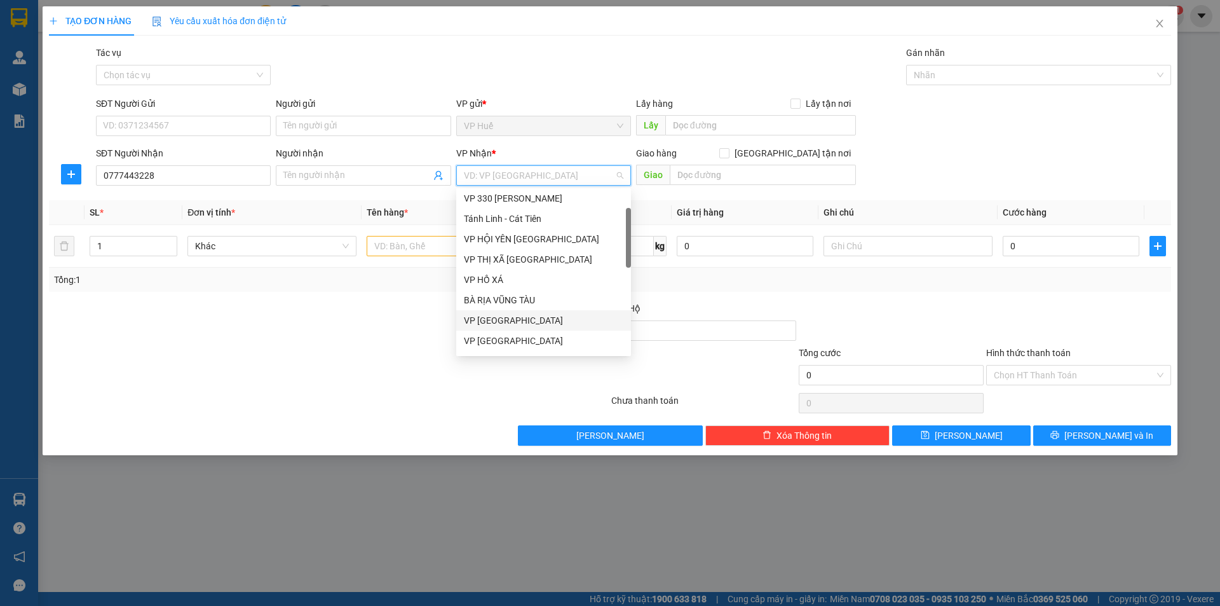
click at [531, 302] on div "BÀ RỊA VŨNG TÀU" at bounding box center [544, 300] width 160 height 14
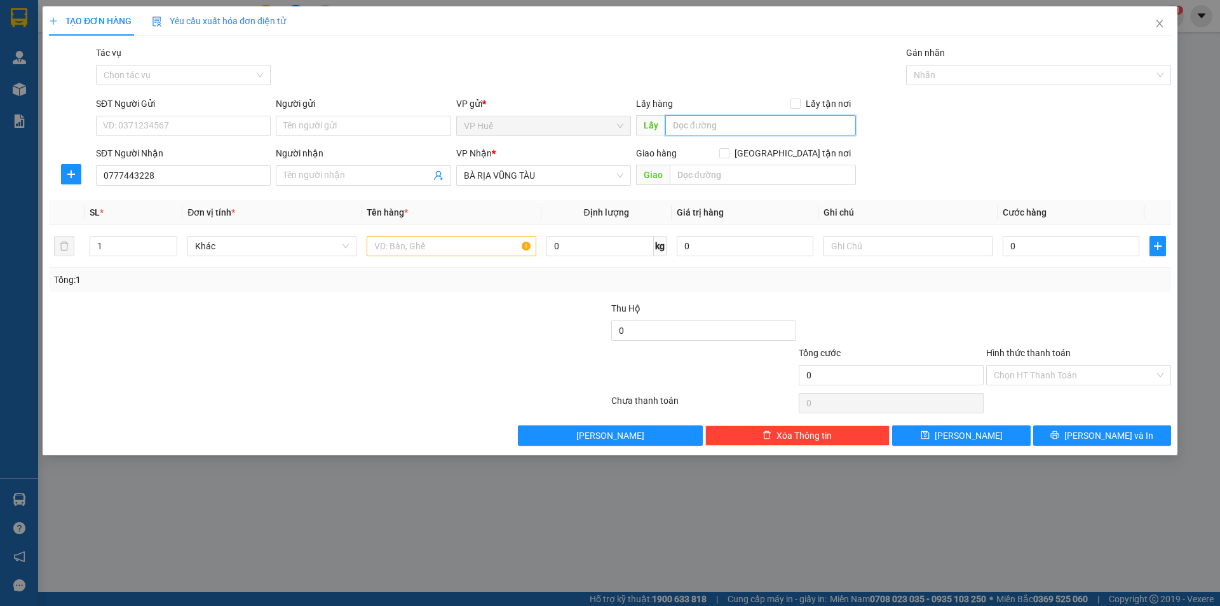
click at [759, 125] on input "text" at bounding box center [760, 125] width 191 height 20
type input "VP HUẾ"
click at [717, 184] on input "text" at bounding box center [763, 175] width 186 height 20
type input "M"
type input "NGÃ 3 MỸ CA, [GEOGRAPHIC_DATA], [GEOGRAPHIC_DATA]"
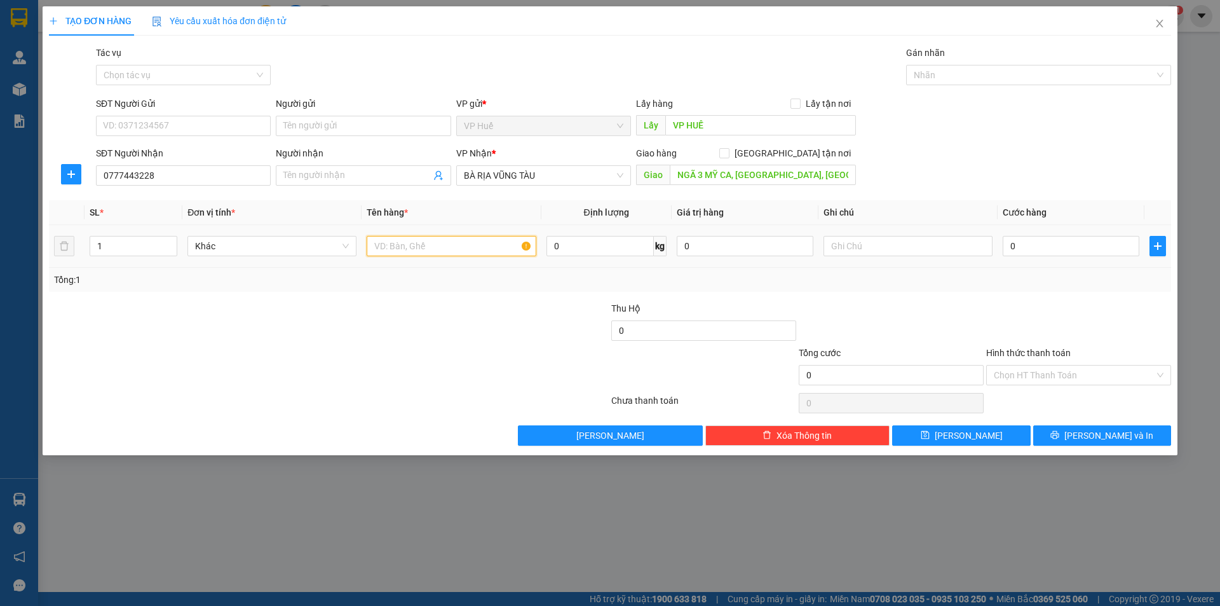
click at [430, 246] on input "text" at bounding box center [451, 246] width 169 height 20
type input "1 LỒNG CHIM"
click at [1031, 247] on input "0" at bounding box center [1071, 246] width 137 height 20
type input "1"
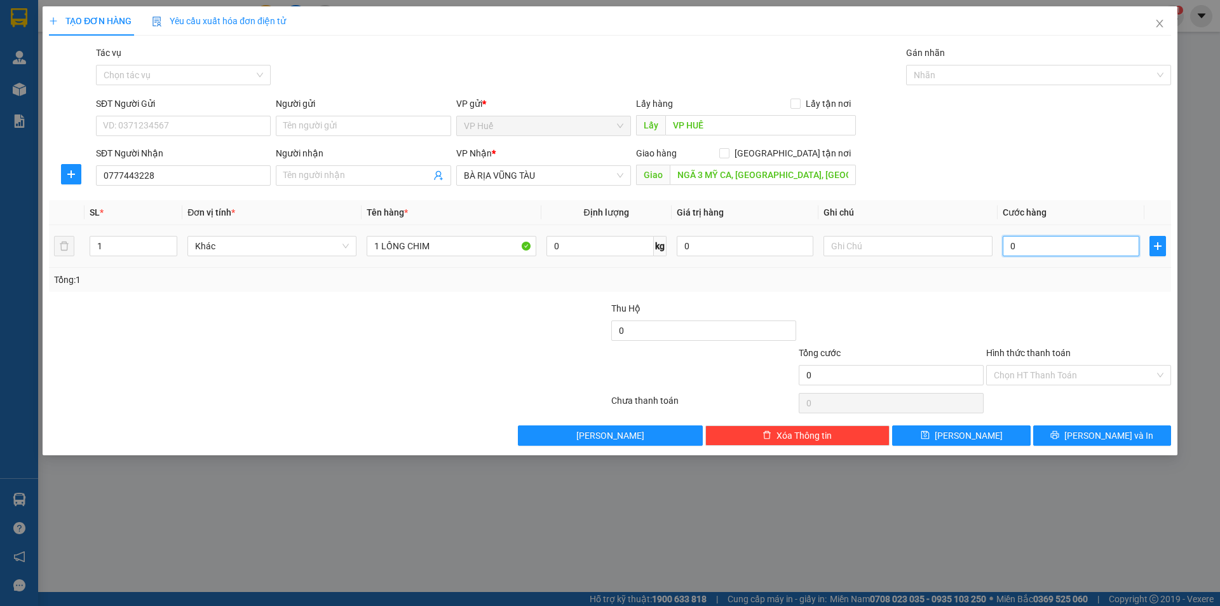
type input "1"
type input "15"
type input "150"
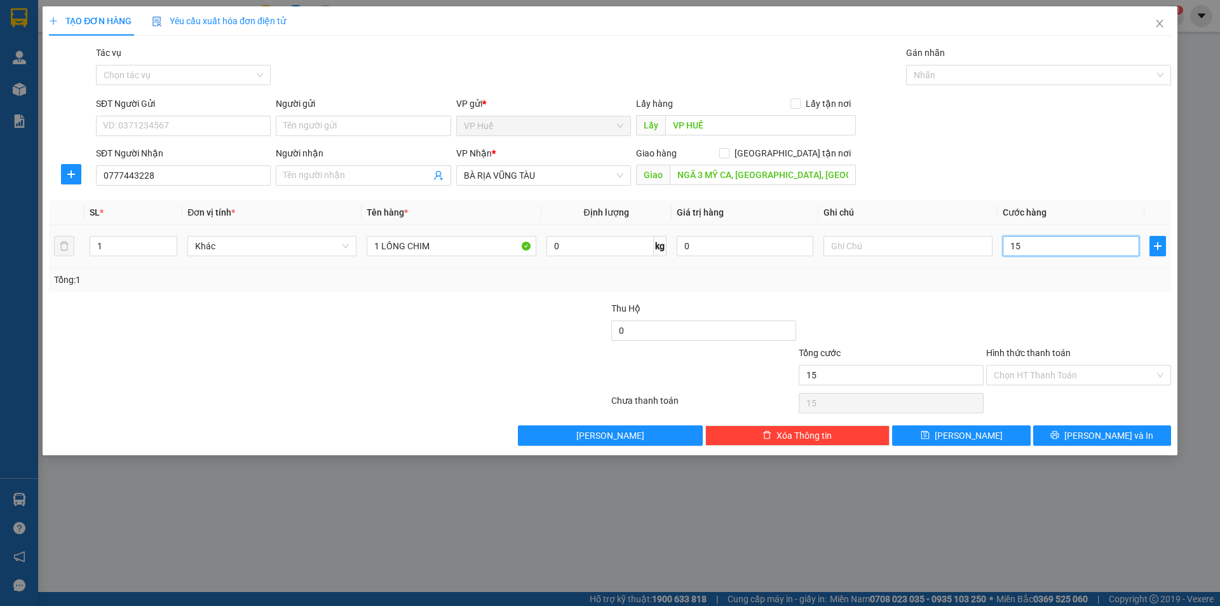
type input "150"
type input "1.500"
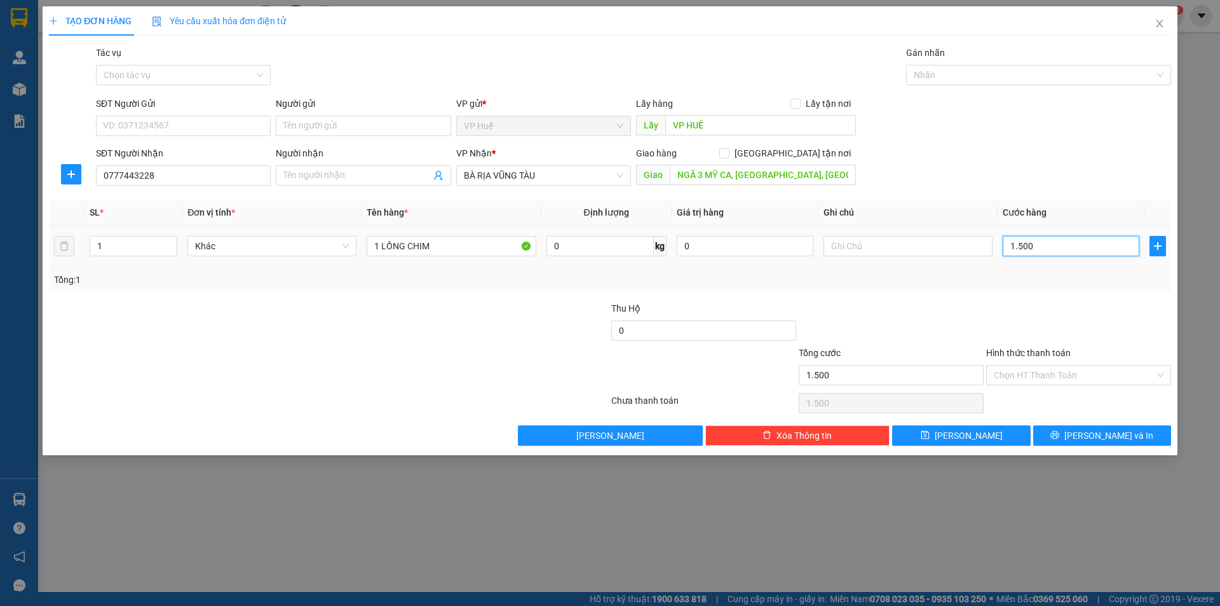
type input "15.000"
type input "150.000"
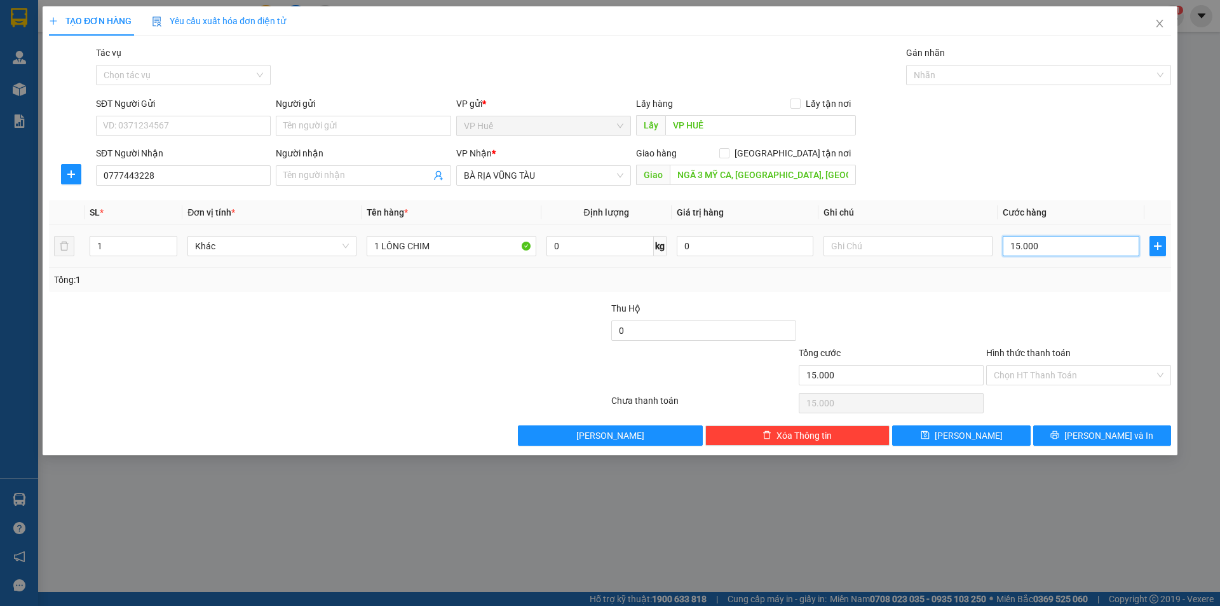
type input "150.000"
click at [1059, 433] on icon "printer" at bounding box center [1055, 435] width 8 height 8
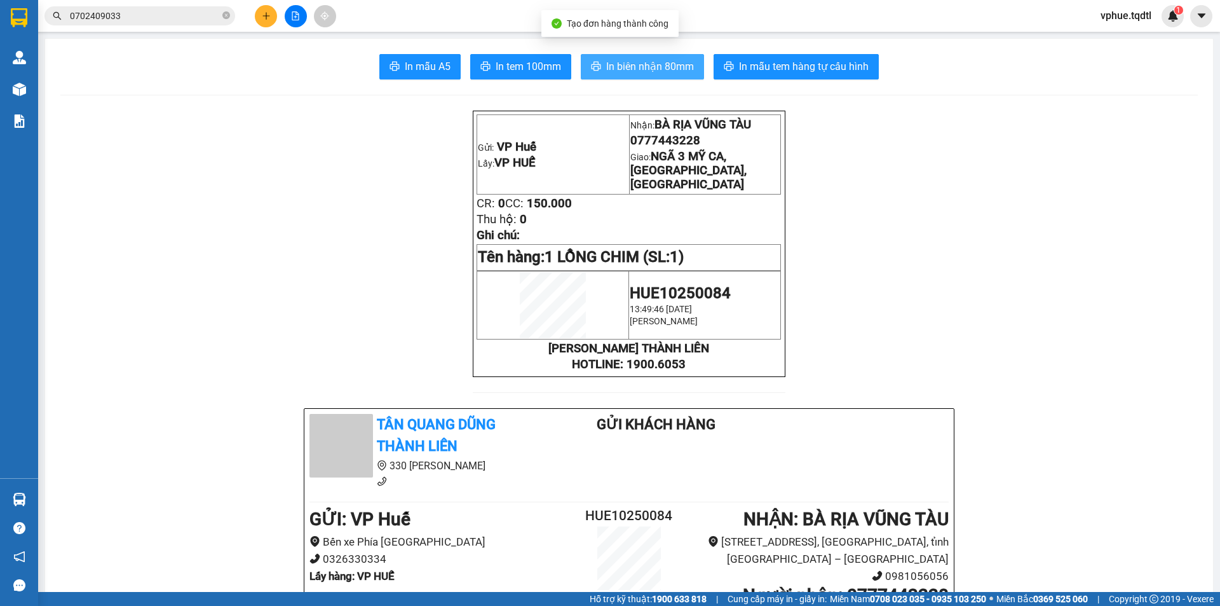
click at [674, 64] on span "In biên nhận 80mm" at bounding box center [650, 66] width 88 height 16
click at [676, 257] on span "1 LỒNG CHIM (SL: 1)" at bounding box center [614, 257] width 139 height 18
click at [538, 170] on td "Gửi: VP [PERSON_NAME] Lấy: VP HUẾ" at bounding box center [553, 154] width 152 height 79
click at [529, 173] on td "Gửi: VP [PERSON_NAME] Lấy: VP HUẾ" at bounding box center [553, 154] width 152 height 79
click at [177, 14] on input "0702409033" at bounding box center [145, 16] width 150 height 14
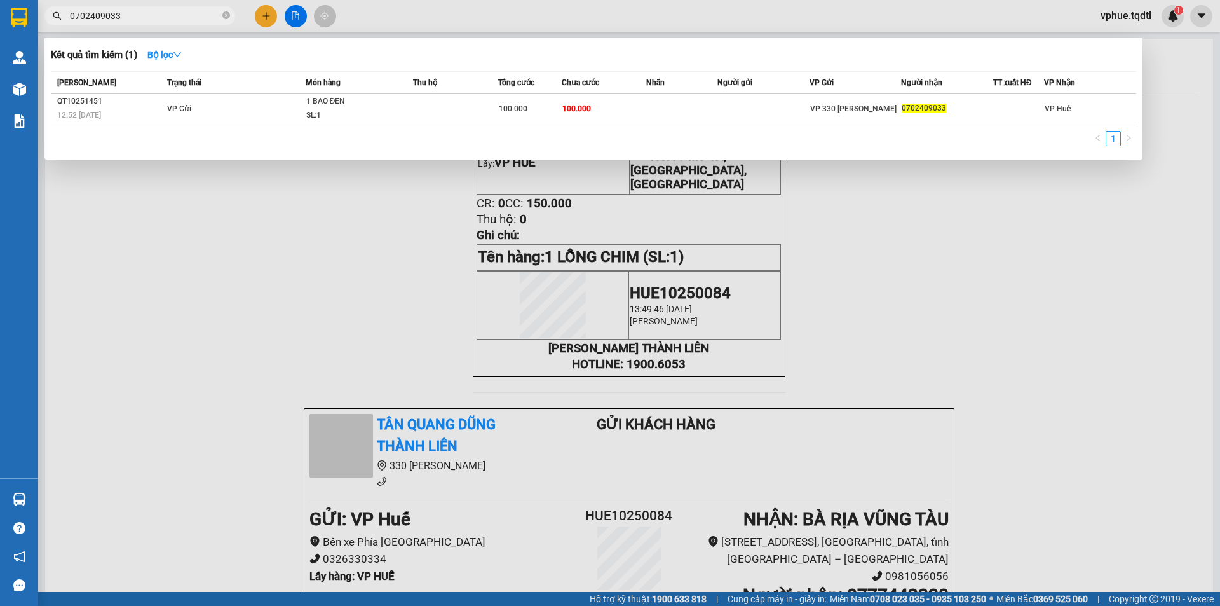
drag, startPoint x: 792, startPoint y: 377, endPoint x: 769, endPoint y: 182, distance: 196.5
click at [798, 373] on div at bounding box center [610, 303] width 1220 height 606
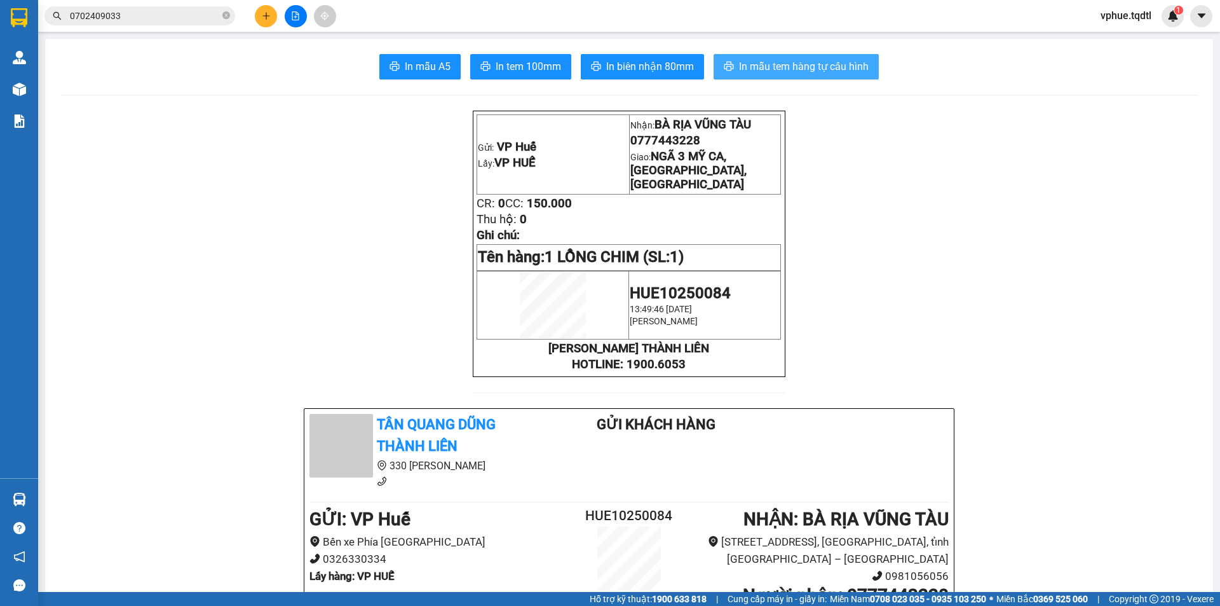
click at [794, 56] on button "In mẫu tem hàng tự cấu hình" at bounding box center [796, 66] width 165 height 25
click at [124, 10] on input "0702409033" at bounding box center [145, 16] width 150 height 14
